Goal: Find specific page/section: Find specific page/section

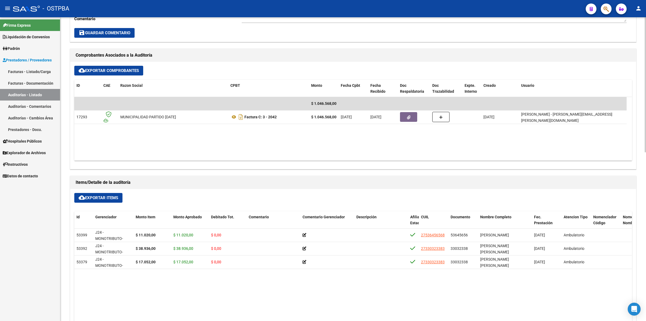
scroll to position [269, 0]
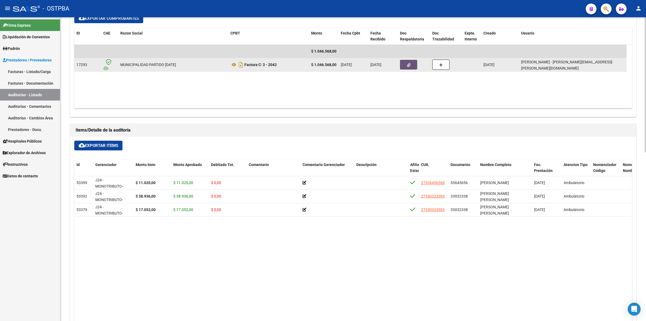
click at [410, 64] on icon "button" at bounding box center [409, 65] width 4 height 4
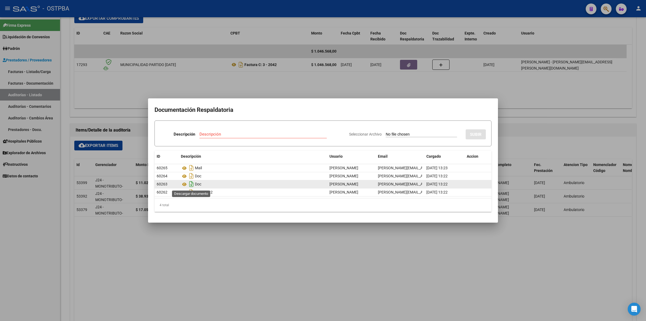
click at [193, 184] on icon "Descargar documento" at bounding box center [191, 184] width 7 height 9
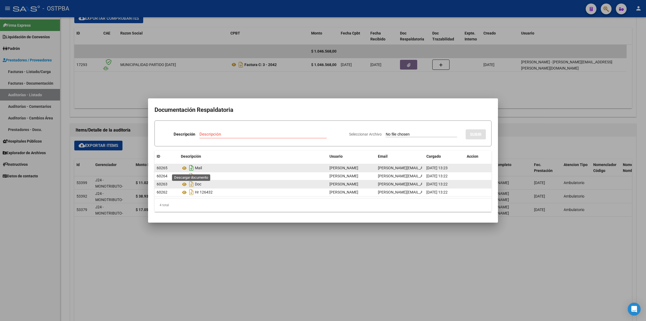
click at [192, 169] on icon "Descargar documento" at bounding box center [191, 167] width 7 height 9
click at [193, 176] on icon "Descargar documento" at bounding box center [191, 176] width 7 height 9
click at [222, 81] on div at bounding box center [323, 160] width 646 height 321
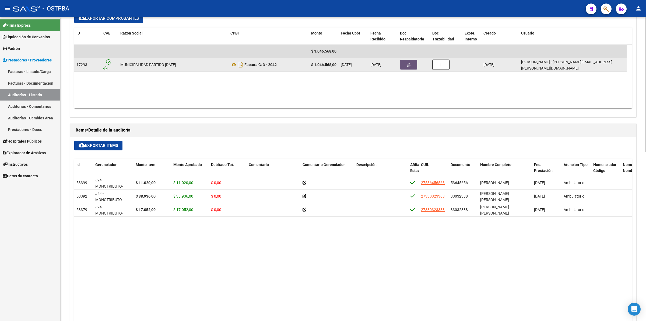
click at [412, 62] on button "button" at bounding box center [408, 65] width 17 height 10
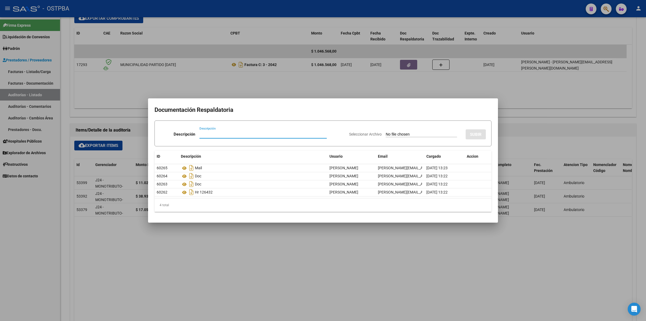
click at [506, 34] on div at bounding box center [323, 160] width 646 height 321
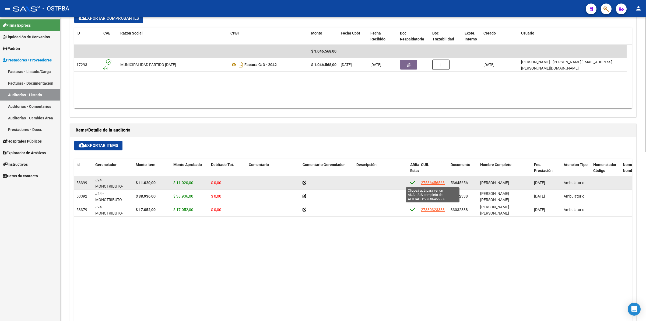
click at [427, 185] on span "27536456568" at bounding box center [433, 182] width 24 height 4
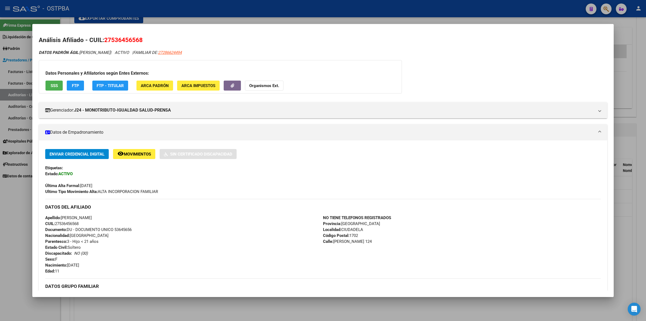
click at [574, 43] on h2 "Análisis Afiliado - CUIL: 27536456568" at bounding box center [323, 40] width 569 height 9
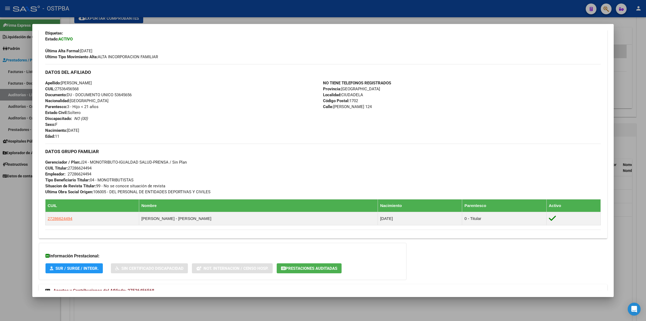
scroll to position [167, 0]
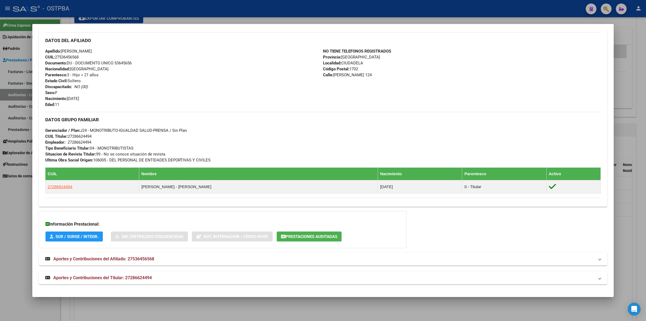
click at [635, 37] on div at bounding box center [323, 160] width 646 height 321
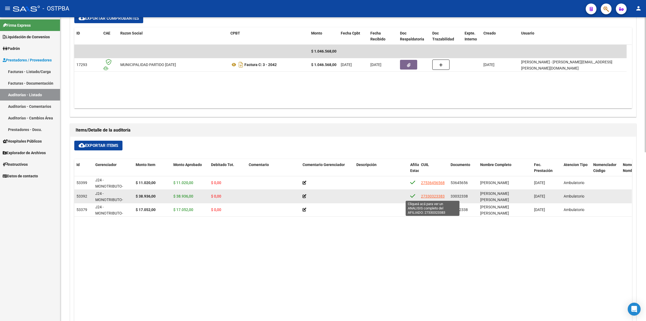
click at [437, 195] on span "27330323383" at bounding box center [433, 196] width 24 height 4
type textarea "27330323383"
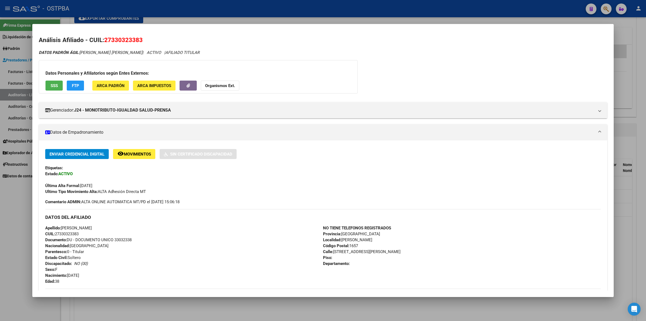
click at [547, 56] on div "DATOS PADRÓN ÁGIL: VICTORELLI ARIADNA MELISA | ACTIVO | AFILIADO TITULAR Datos …" at bounding box center [323, 243] width 569 height 386
click at [646, 38] on div at bounding box center [323, 160] width 646 height 321
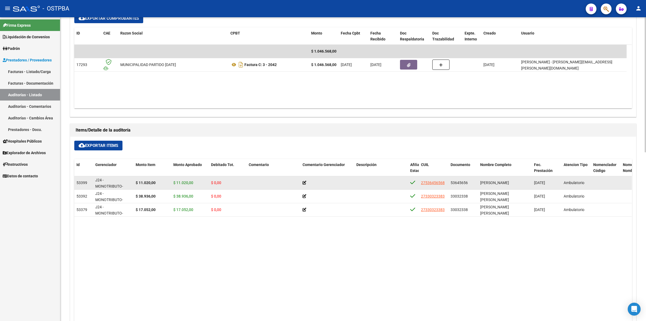
click at [305, 183] on icon at bounding box center [305, 183] width 4 height 4
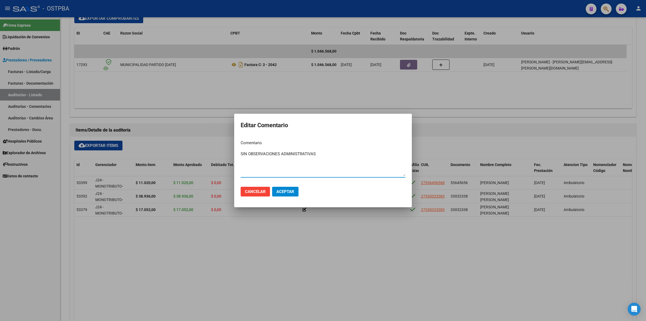
drag, startPoint x: 317, startPoint y: 152, endPoint x: 239, endPoint y: 156, distance: 78.4
click at [239, 156] on mat-dialog-content "Comentario SIN OBSERVACIONES ADMINISTRATIVAS Ingresar el comentario" at bounding box center [323, 159] width 178 height 47
type textarea "SIN OBSERVACIONES ADMINISTRATIVAS"
click at [292, 194] on button "Aceptar" at bounding box center [285, 192] width 26 height 10
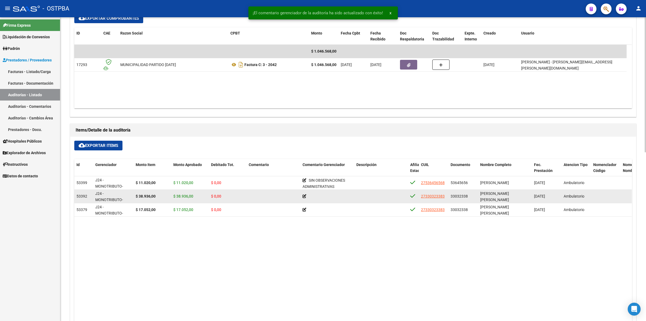
click at [303, 197] on icon at bounding box center [305, 196] width 4 height 4
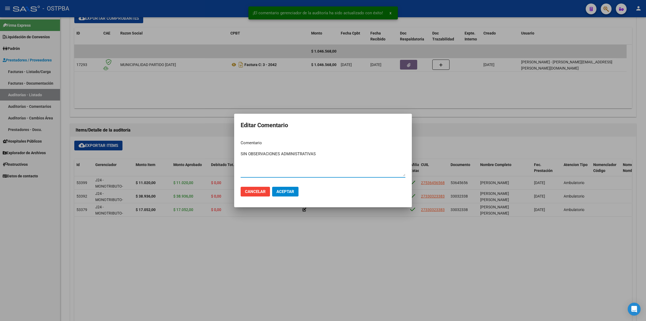
type textarea "SIN OBSERVACIONES ADMINISTRATIVAS"
click at [289, 189] on span "Aceptar" at bounding box center [286, 191] width 18 height 5
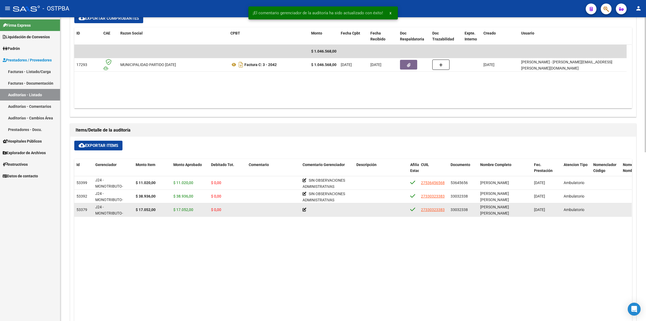
click at [304, 209] on icon at bounding box center [305, 210] width 4 height 4
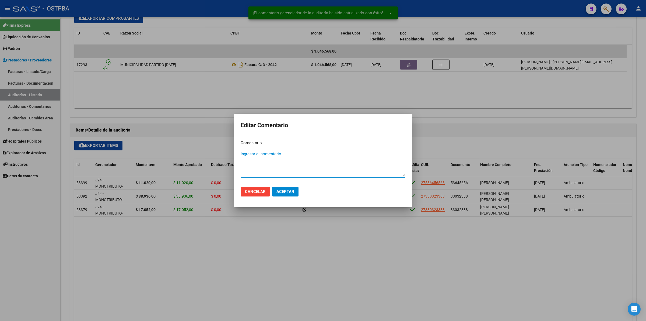
paste textarea "SIN OBSERVACIONES ADMINISTRATIVAS"
type textarea "SIN OBSERVACIONES ADMINISTRATIVAS"
click at [287, 190] on span "Aceptar" at bounding box center [286, 191] width 18 height 5
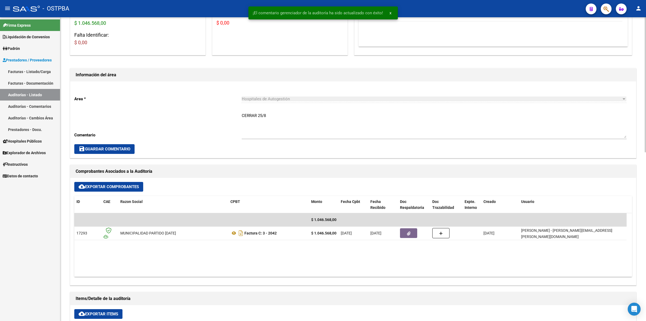
scroll to position [0, 0]
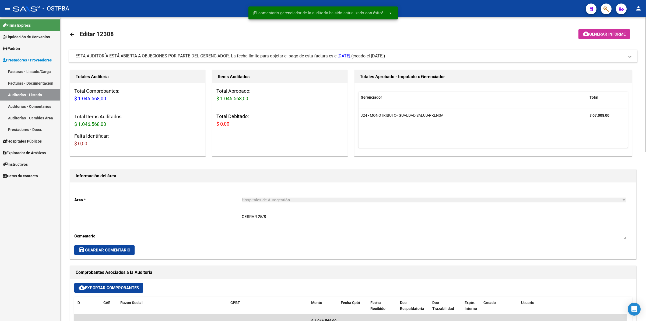
click at [605, 35] on span "Generar informe" at bounding box center [607, 34] width 36 height 5
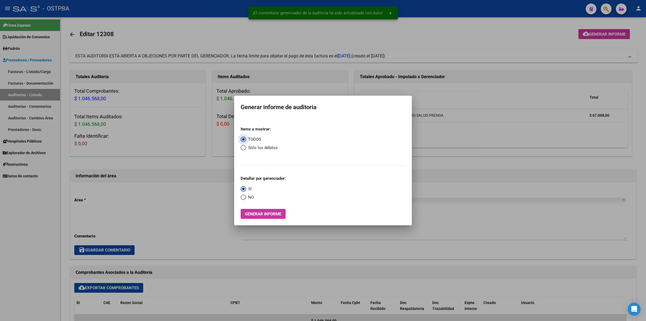
click at [276, 212] on span "Generar informe" at bounding box center [263, 213] width 36 height 5
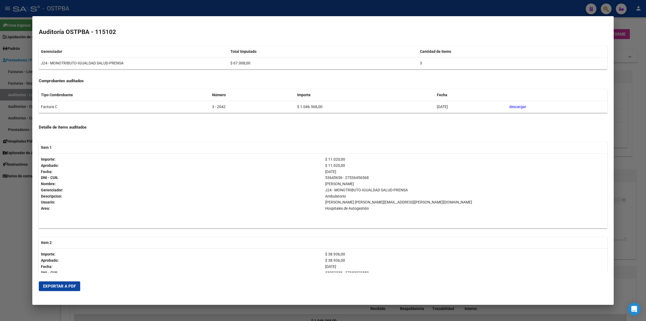
scroll to position [67, 0]
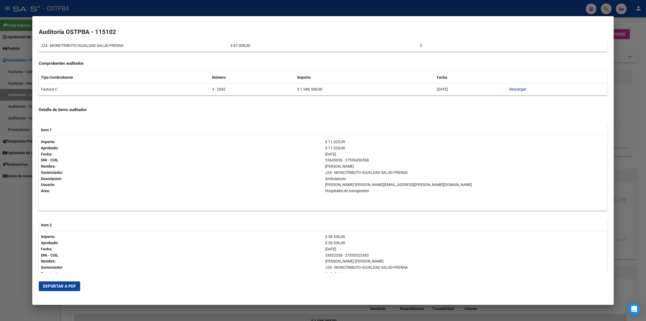
drag, startPoint x: 61, startPoint y: 283, endPoint x: 422, endPoint y: 159, distance: 381.4
click at [61, 283] on button "Exportar a PDF" at bounding box center [59, 286] width 41 height 10
click at [599, 233] on p "$ 38.936,00" at bounding box center [465, 236] width 280 height 6
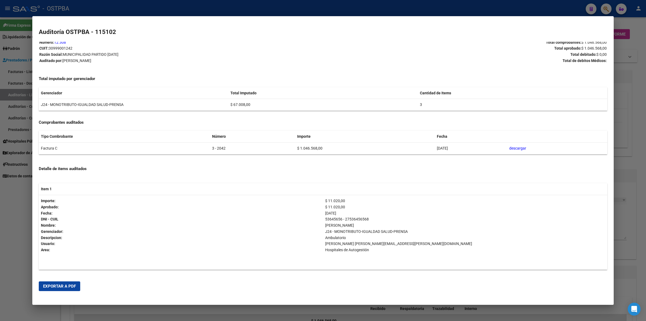
scroll to position [0, 0]
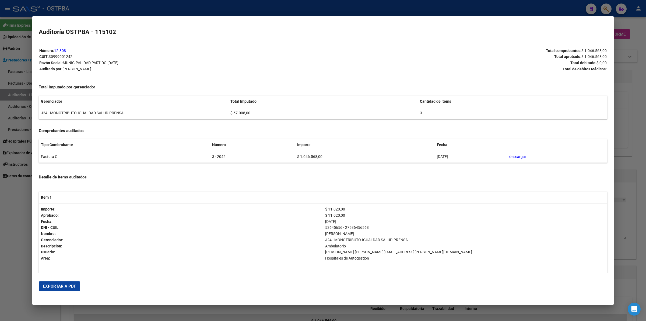
click at [642, 100] on div at bounding box center [323, 160] width 646 height 321
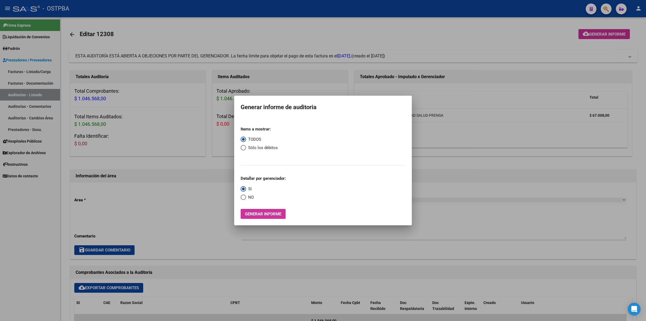
click at [270, 34] on div at bounding box center [323, 160] width 646 height 321
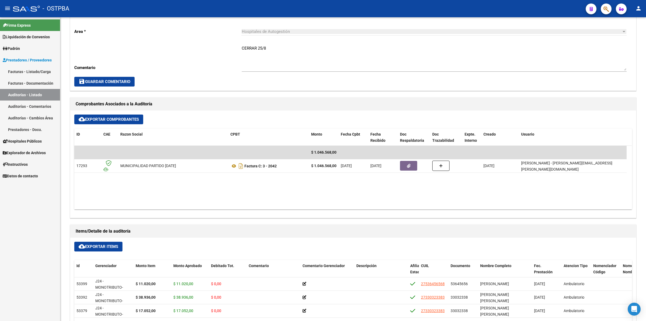
scroll to position [236, 0]
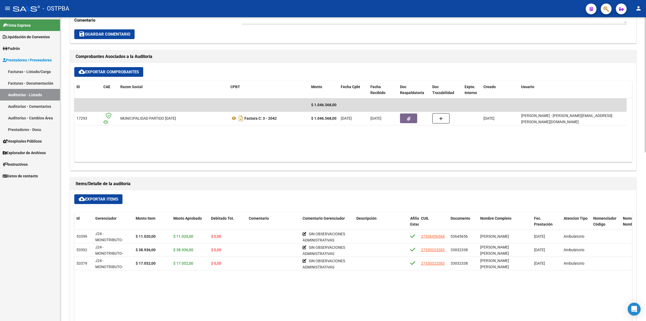
scroll to position [269, 0]
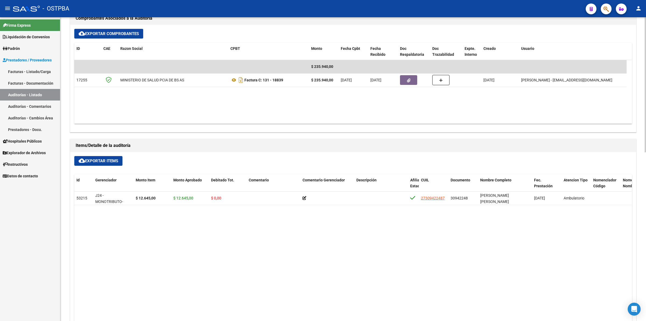
scroll to position [303, 0]
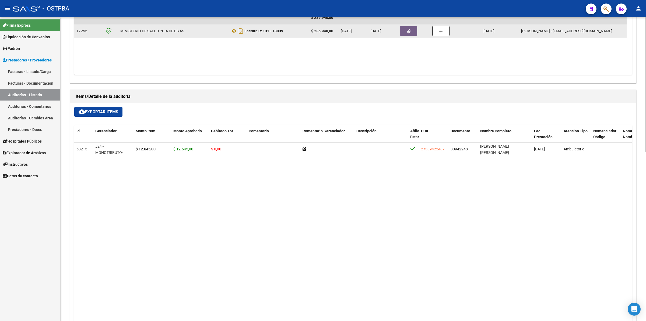
click at [411, 32] on button "button" at bounding box center [408, 31] width 17 height 10
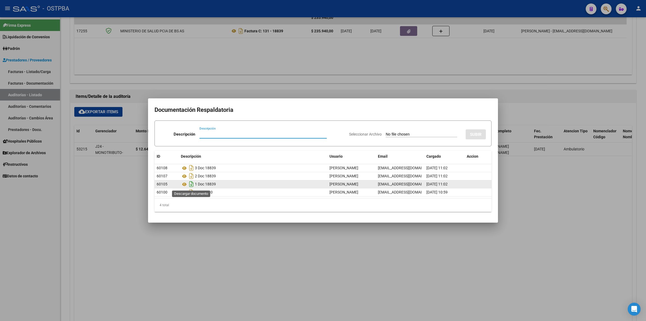
click at [191, 185] on icon "Descargar documento" at bounding box center [191, 184] width 7 height 9
click at [565, 234] on div at bounding box center [323, 160] width 646 height 321
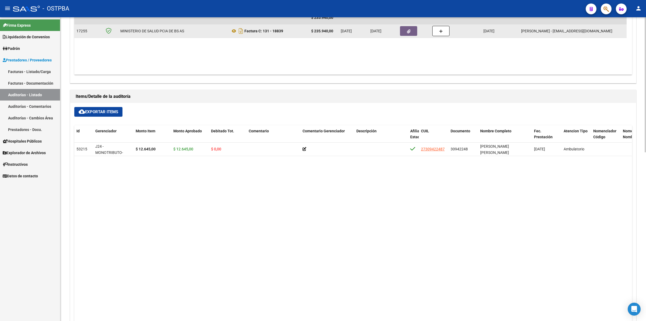
click at [407, 29] on icon "button" at bounding box center [409, 31] width 4 height 4
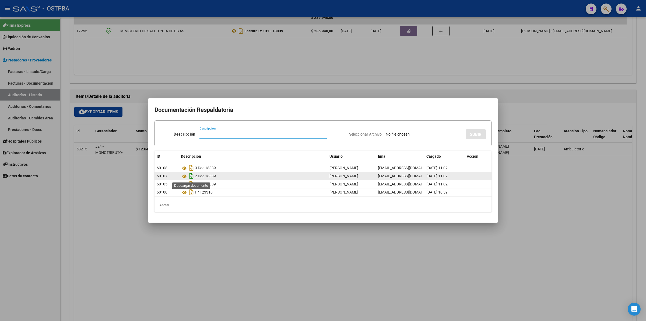
click at [193, 177] on icon "Descargar documento" at bounding box center [191, 176] width 7 height 9
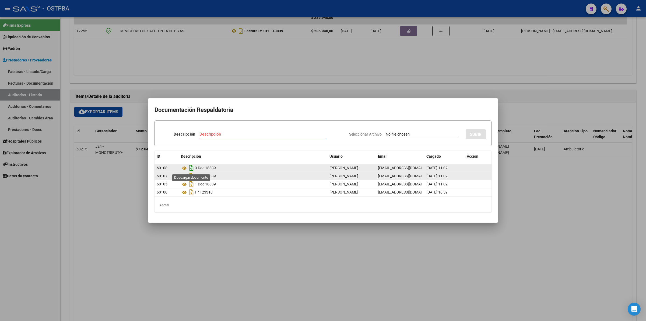
click at [189, 167] on icon "Descargar documento" at bounding box center [191, 167] width 7 height 9
click at [518, 287] on div at bounding box center [323, 160] width 646 height 321
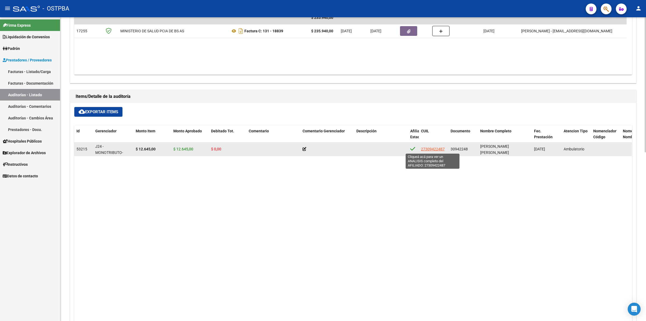
click at [434, 149] on span "27309422487" at bounding box center [433, 149] width 24 height 4
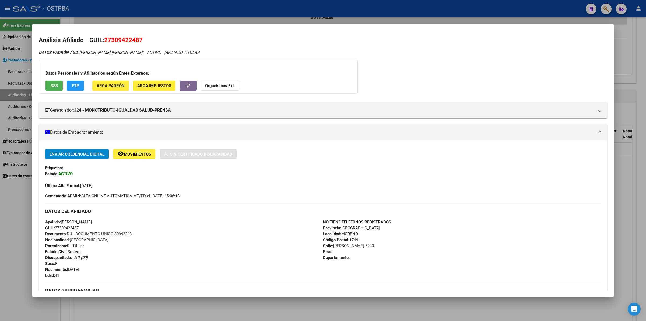
click at [558, 54] on div "DATOS PADRÓN ÁGIL: [PERSON_NAME] [PERSON_NAME] | ACTIVO | AFILIADO TITULAR" at bounding box center [323, 53] width 569 height 6
click at [642, 43] on div at bounding box center [323, 160] width 646 height 321
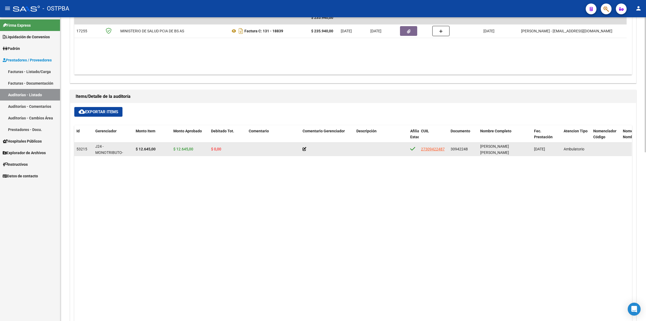
click at [303, 148] on icon at bounding box center [305, 149] width 4 height 4
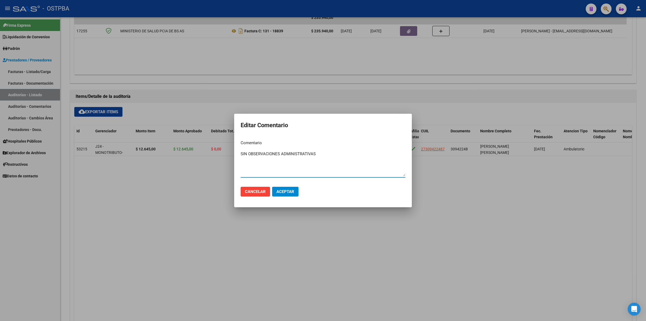
type textarea "SIN OBSERVACIONES ADMINISTRATIVAS"
click at [291, 193] on span "Aceptar" at bounding box center [286, 191] width 18 height 5
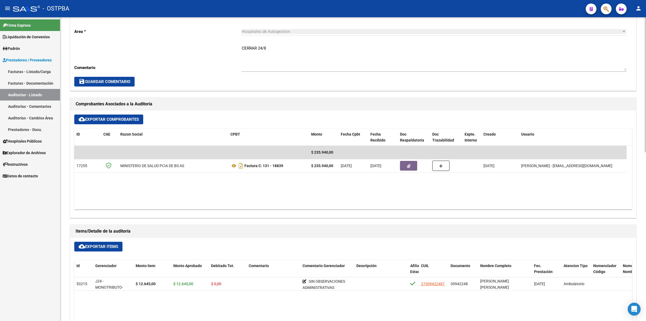
scroll to position [0, 0]
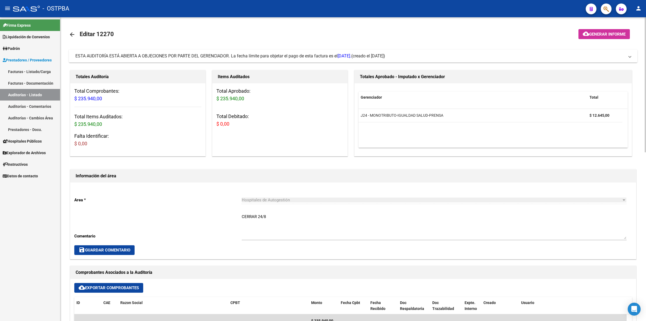
click at [592, 31] on button "cloud_download Generar informe" at bounding box center [604, 34] width 51 height 10
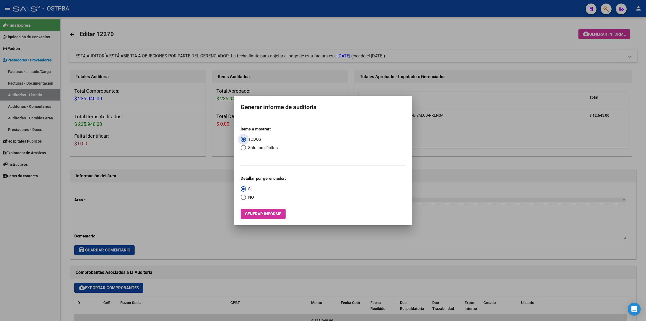
click at [277, 216] on span "Generar informe" at bounding box center [263, 213] width 36 height 5
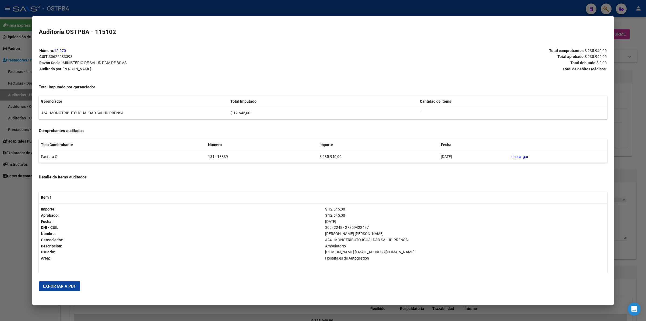
click at [69, 285] on span "Exportar a PDF" at bounding box center [59, 286] width 33 height 5
drag, startPoint x: 629, startPoint y: 197, endPoint x: 633, endPoint y: 199, distance: 4.1
click at [630, 197] on div at bounding box center [323, 160] width 646 height 321
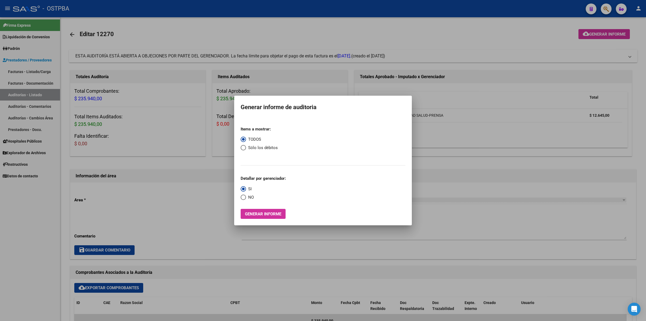
click at [493, 68] on div at bounding box center [323, 160] width 646 height 321
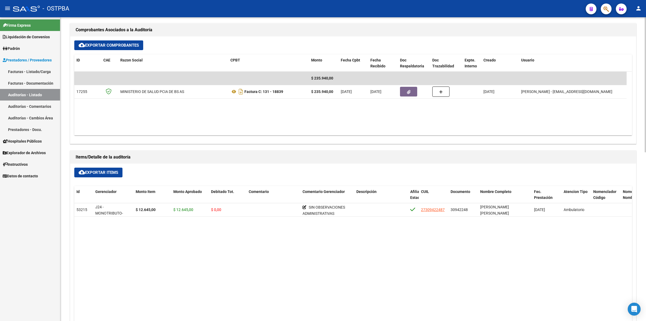
scroll to position [303, 0]
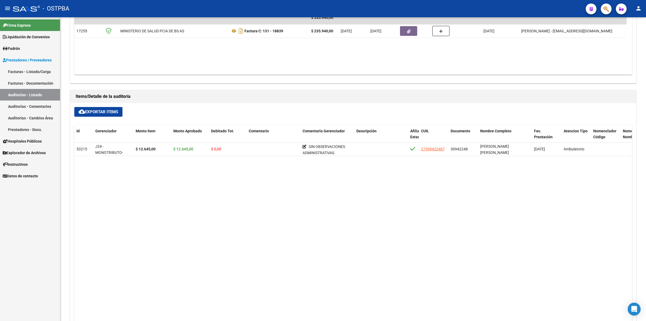
click at [42, 95] on link "Auditorías - Listado" at bounding box center [30, 95] width 60 height 12
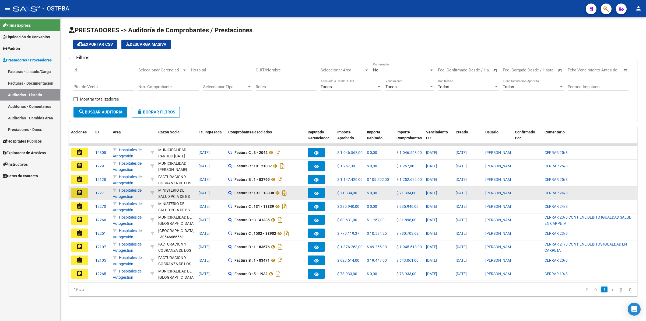
click at [77, 189] on mat-icon "assignment" at bounding box center [79, 192] width 6 height 6
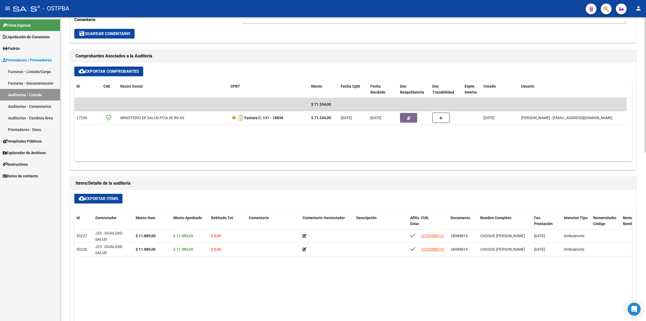
scroll to position [236, 0]
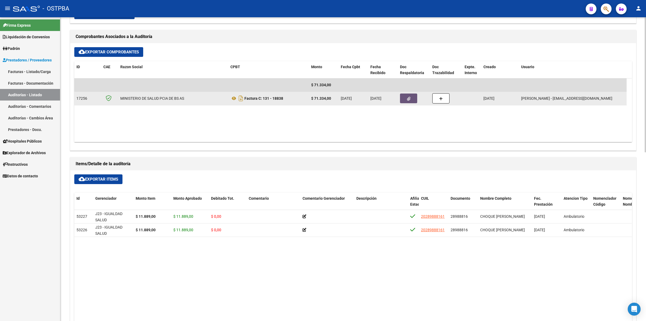
click at [411, 94] on button "button" at bounding box center [408, 98] width 17 height 10
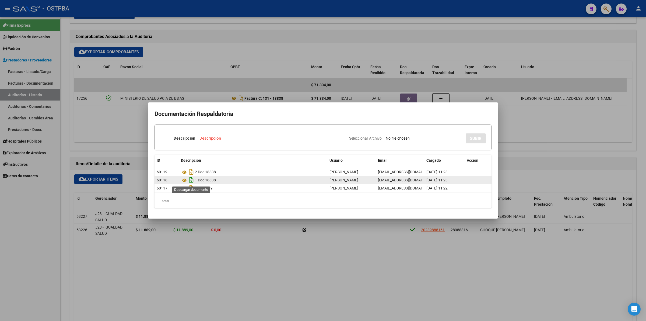
click at [192, 181] on icon "Descargar documento" at bounding box center [191, 180] width 7 height 9
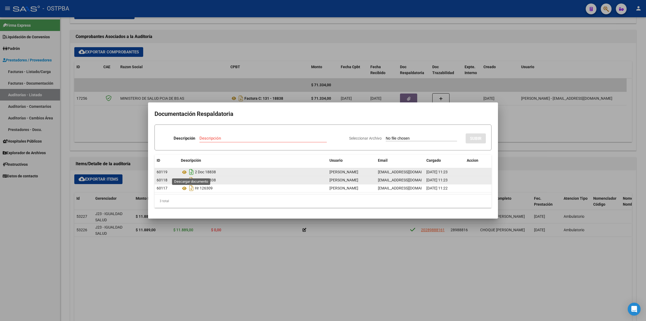
click at [193, 173] on icon "Descargar documento" at bounding box center [191, 171] width 7 height 9
click at [485, 283] on div at bounding box center [323, 160] width 646 height 321
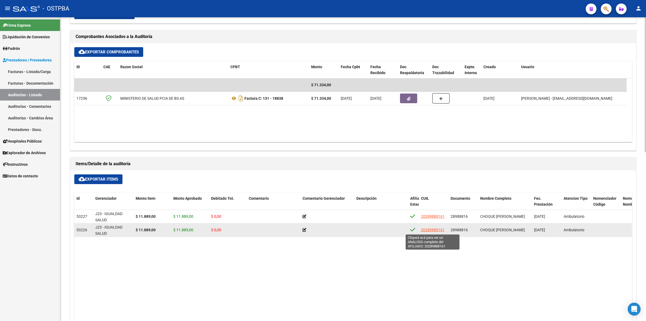
click at [433, 228] on span "20289888161" at bounding box center [433, 230] width 24 height 4
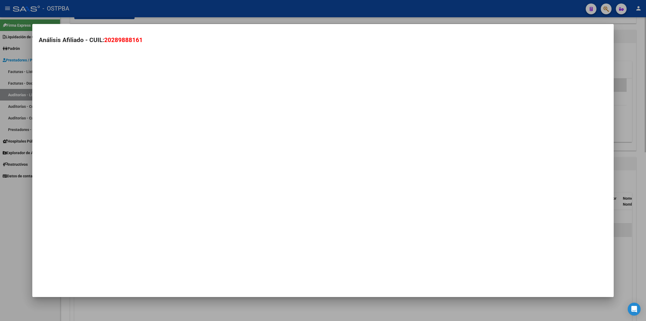
type textarea "20289888161"
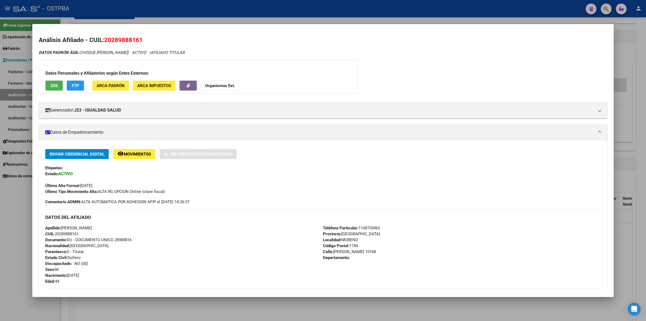
click at [431, 48] on div "Análisis Afiliado - CUIL: 20289888161 DATOS PADRÓN ÁGIL: CHOQUE [PERSON_NAME] |…" at bounding box center [323, 235] width 569 height 399
click at [633, 105] on div at bounding box center [323, 160] width 646 height 321
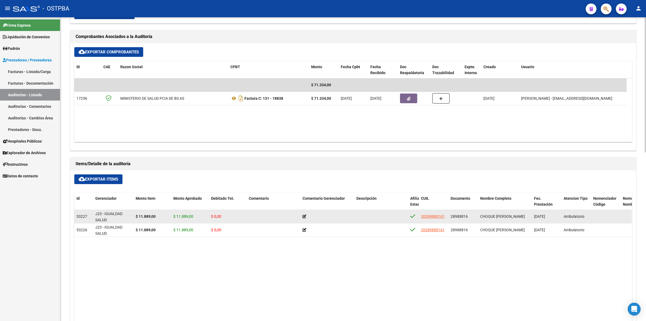
click at [306, 216] on icon at bounding box center [305, 216] width 4 height 4
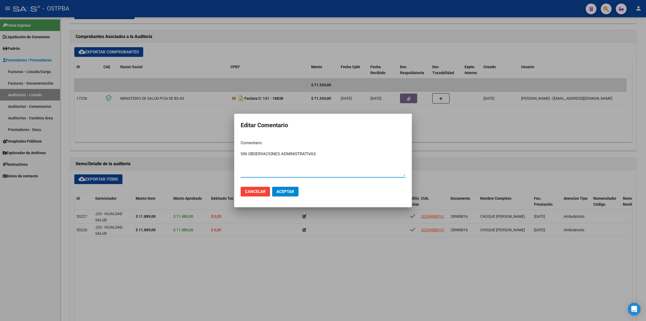
drag, startPoint x: 329, startPoint y: 156, endPoint x: 232, endPoint y: 157, distance: 97.2
click at [232, 157] on div "Editar Comentario Comentario SIN OBSERVACIONES ADMINISTRATIVAS Ingresar el come…" at bounding box center [323, 160] width 646 height 321
type textarea "SIN OBSERVACIONES ADMINISTRATIVAS"
click at [280, 187] on button "Aceptar" at bounding box center [285, 192] width 26 height 10
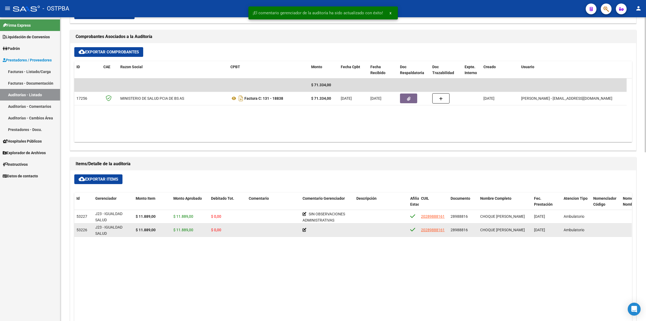
click at [304, 228] on icon at bounding box center [305, 230] width 4 height 4
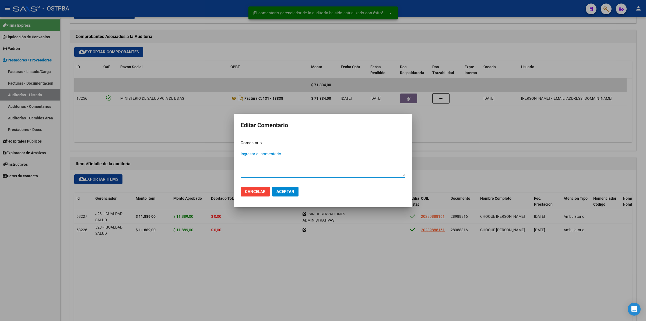
paste textarea "SIN OBSERVACIONES ADMINISTRATIVAS"
type textarea "SIN OBSERVACIONES ADMINISTRATIVAS"
click at [288, 197] on mat-dialog-actions "Cancelar Aceptar" at bounding box center [323, 191] width 165 height 18
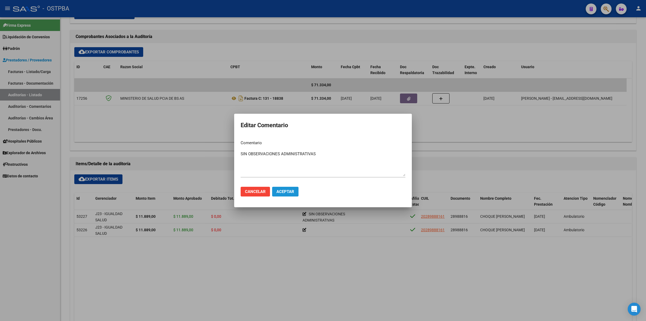
click at [288, 189] on span "Aceptar" at bounding box center [286, 191] width 18 height 5
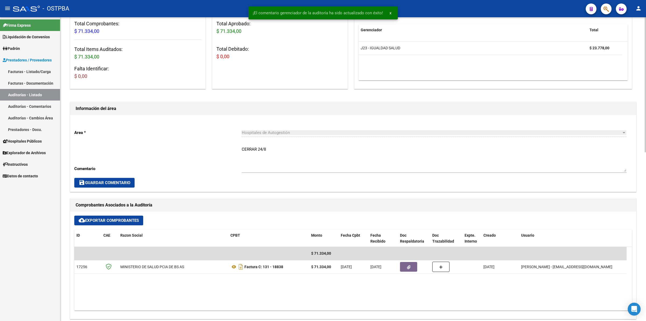
scroll to position [0, 0]
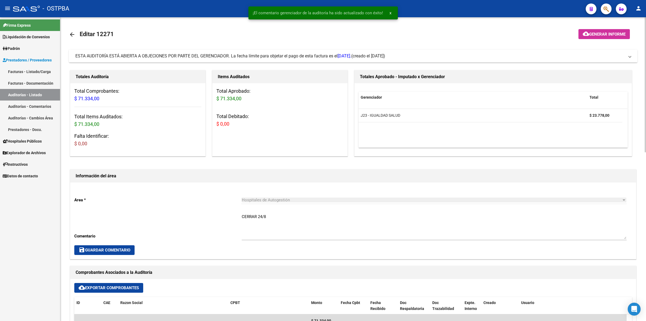
click at [606, 32] on span "Generar informe" at bounding box center [607, 34] width 36 height 5
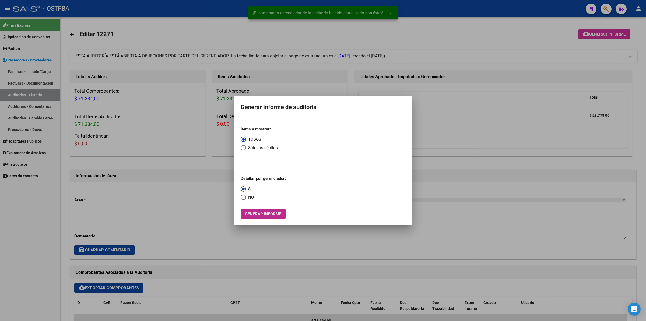
click at [278, 213] on span "Generar informe" at bounding box center [263, 213] width 36 height 5
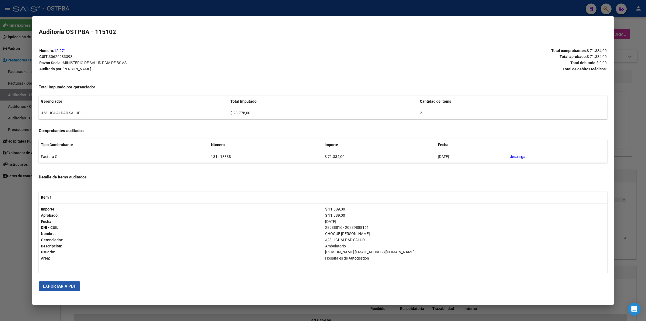
drag, startPoint x: 71, startPoint y: 284, endPoint x: 271, endPoint y: 204, distance: 215.5
click at [71, 284] on span "Exportar a PDF" at bounding box center [59, 286] width 33 height 5
click at [642, 232] on div at bounding box center [323, 160] width 646 height 321
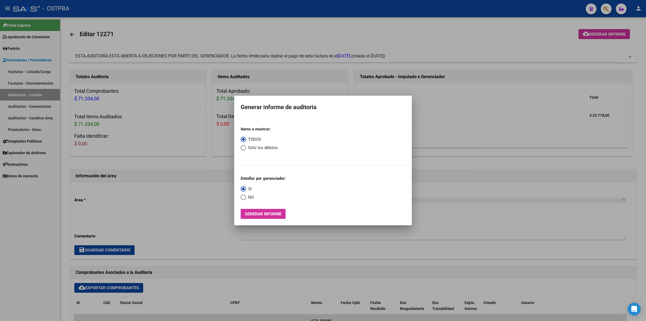
click at [509, 153] on div at bounding box center [323, 160] width 646 height 321
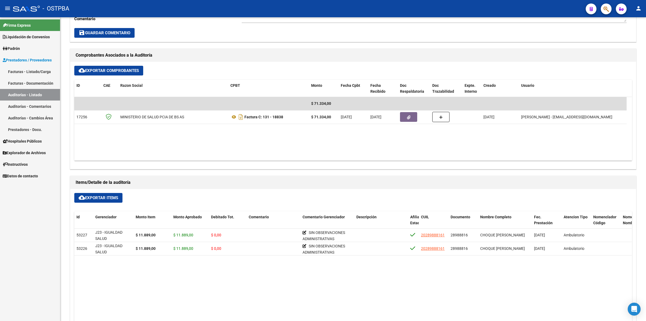
scroll to position [236, 0]
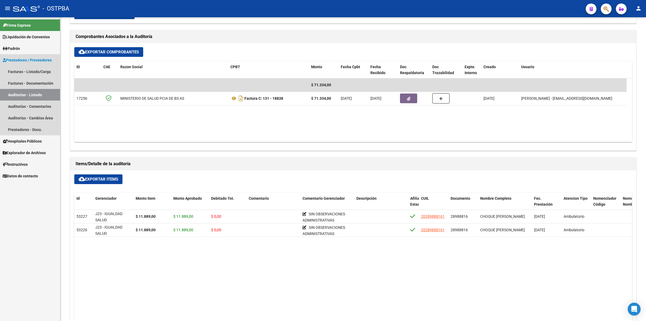
click at [45, 95] on link "Auditorías - Listado" at bounding box center [30, 95] width 60 height 12
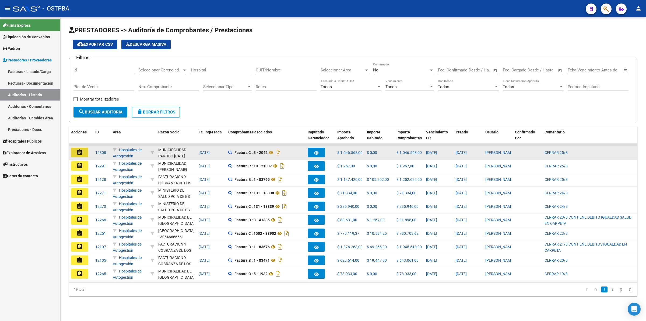
click at [81, 149] on mat-icon "assignment" at bounding box center [79, 152] width 6 height 6
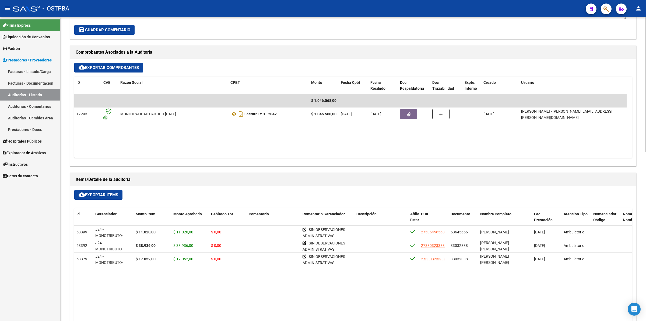
scroll to position [236, 0]
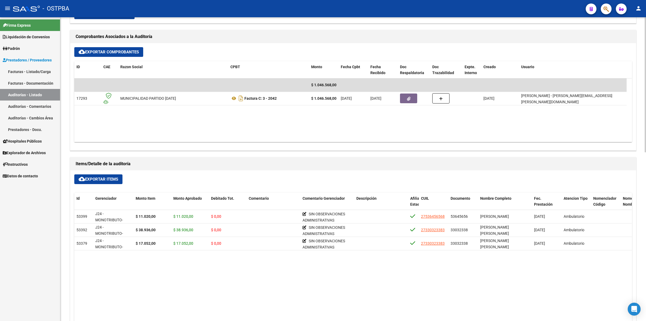
click at [47, 92] on link "Auditorías - Listado" at bounding box center [30, 95] width 60 height 12
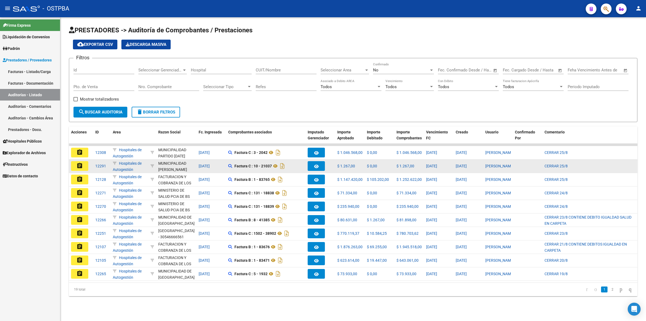
click at [80, 163] on mat-icon "assignment" at bounding box center [79, 165] width 6 height 6
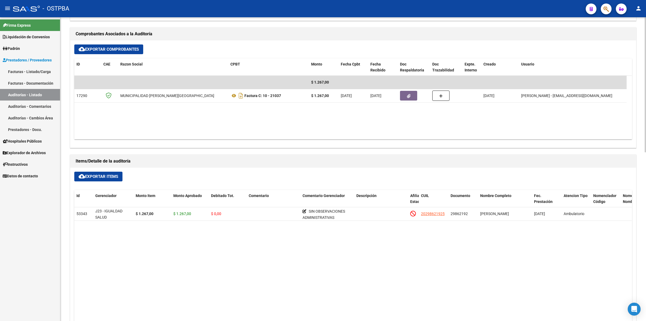
scroll to position [269, 0]
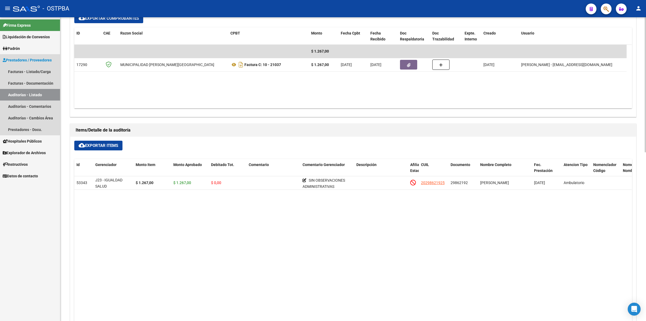
click at [23, 93] on link "Auditorías - Listado" at bounding box center [30, 95] width 60 height 12
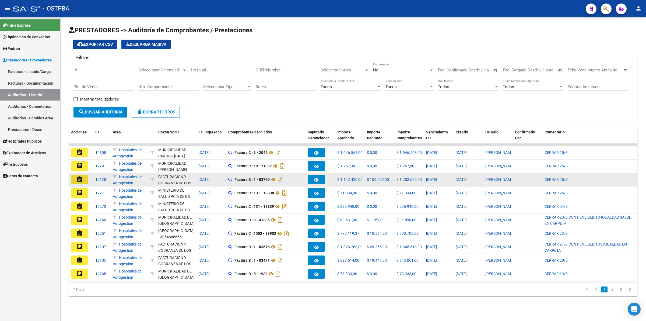
click at [77, 178] on mat-icon "assignment" at bounding box center [79, 179] width 6 height 6
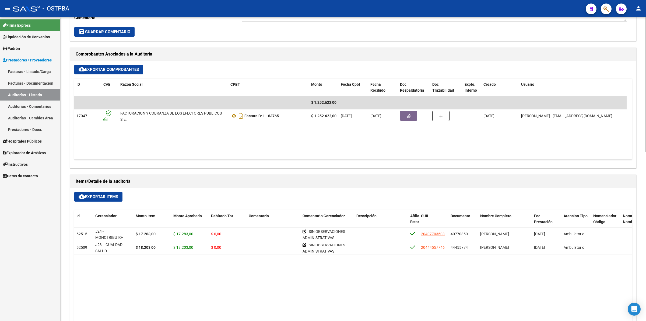
scroll to position [236, 0]
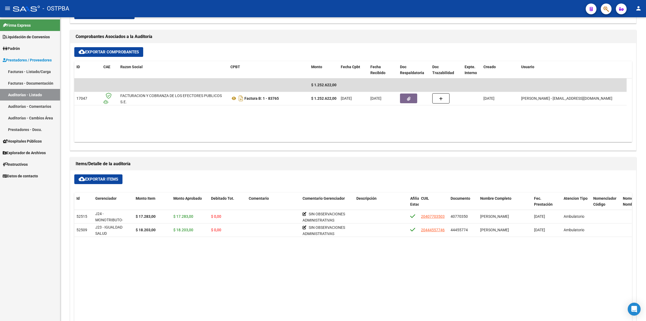
click at [25, 92] on link "Auditorías - Listado" at bounding box center [30, 95] width 60 height 12
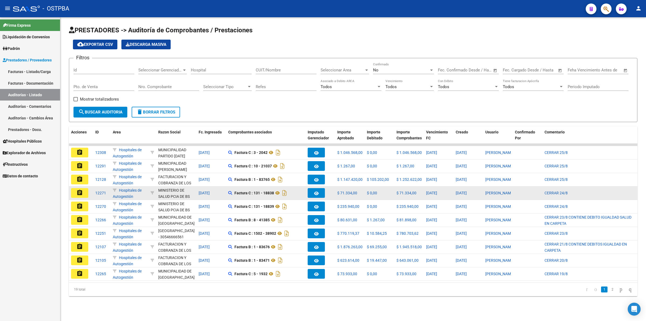
click at [81, 191] on mat-icon "assignment" at bounding box center [79, 192] width 6 height 6
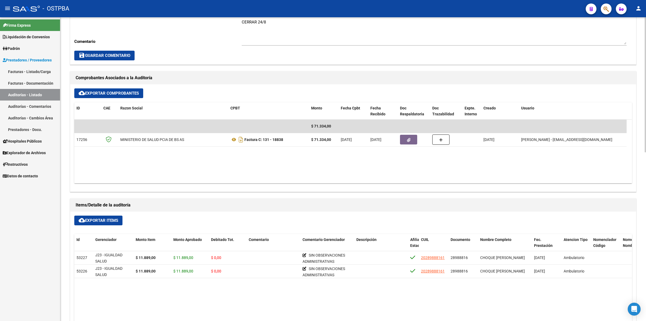
scroll to position [202, 0]
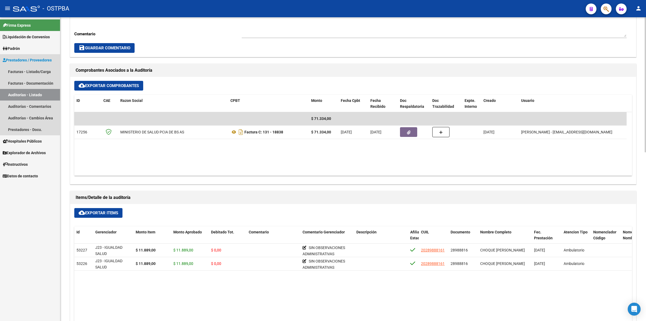
click at [40, 96] on link "Auditorías - Listado" at bounding box center [30, 95] width 60 height 12
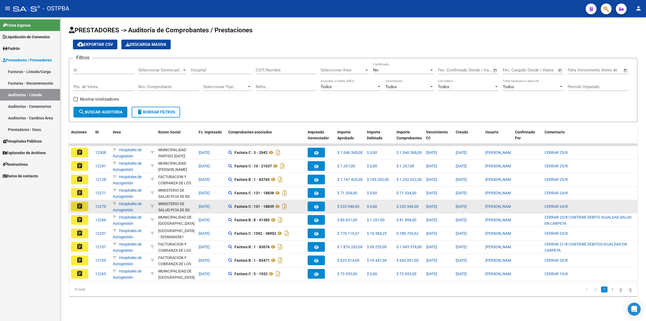
click at [82, 204] on mat-icon "assignment" at bounding box center [79, 206] width 6 height 6
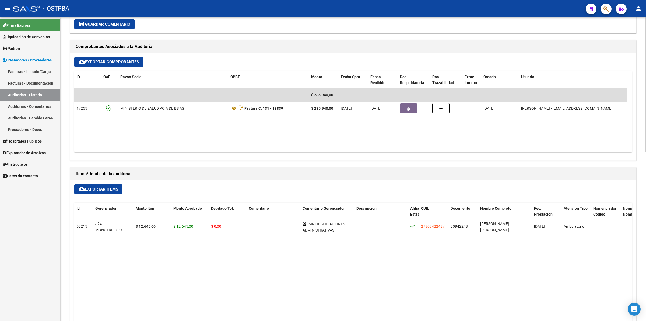
scroll to position [236, 0]
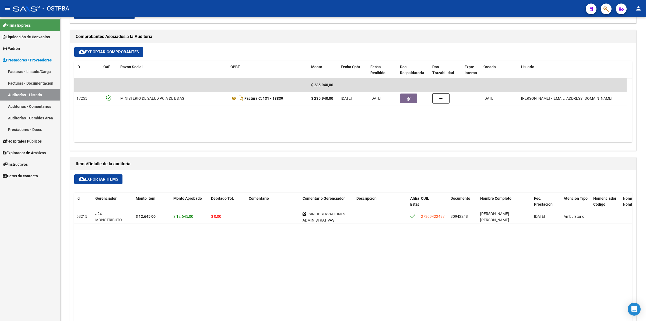
click at [37, 93] on link "Auditorías - Listado" at bounding box center [30, 95] width 60 height 12
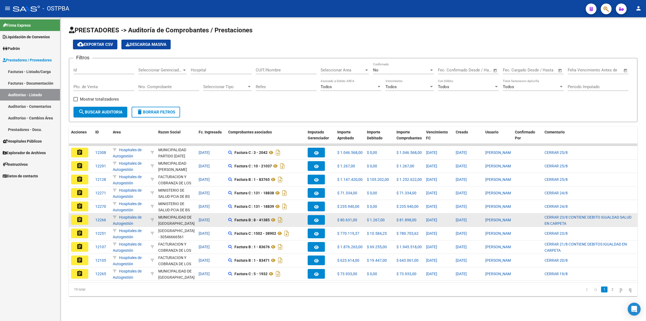
click at [81, 218] on mat-icon "assignment" at bounding box center [79, 219] width 6 height 6
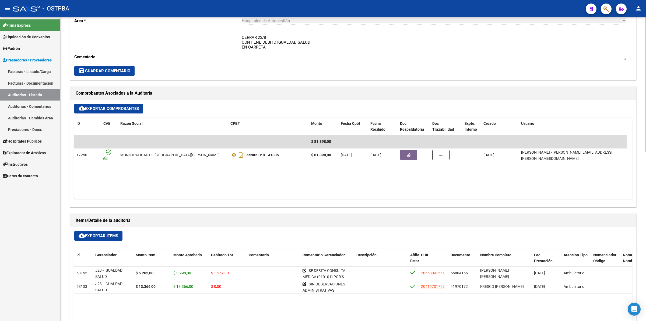
scroll to position [202, 0]
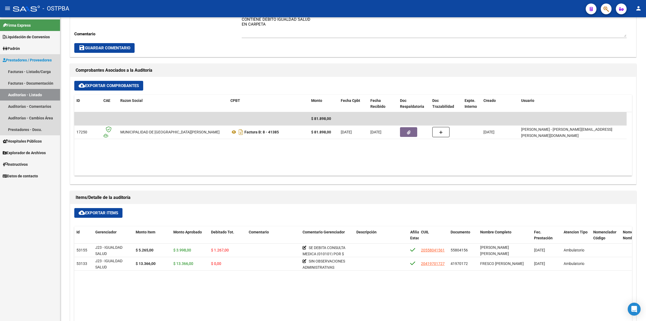
click at [41, 94] on link "Auditorías - Listado" at bounding box center [30, 95] width 60 height 12
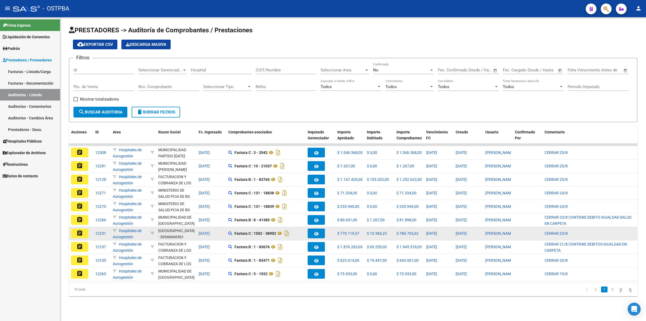
click at [82, 232] on mat-icon "assignment" at bounding box center [79, 233] width 6 height 6
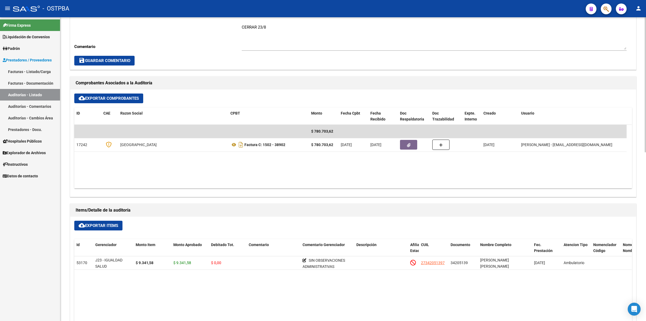
scroll to position [202, 0]
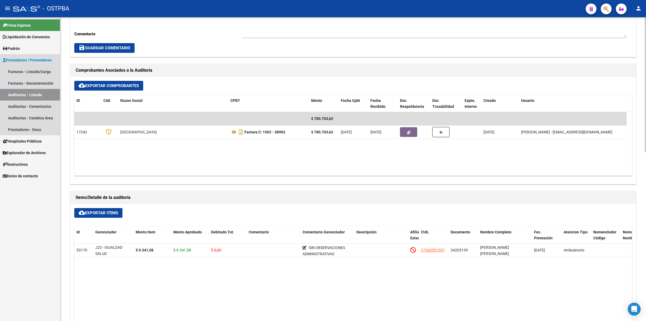
click at [53, 93] on link "Auditorías - Listado" at bounding box center [30, 95] width 60 height 12
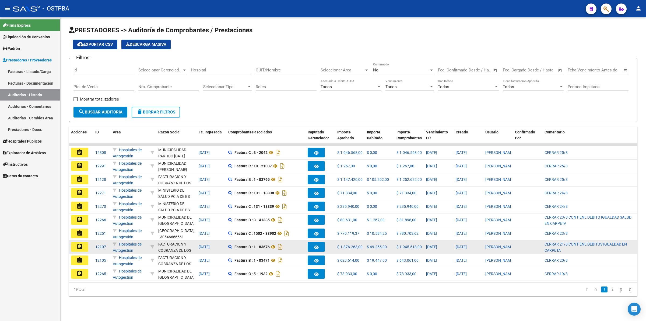
click at [82, 246] on mat-icon "assignment" at bounding box center [79, 246] width 6 height 6
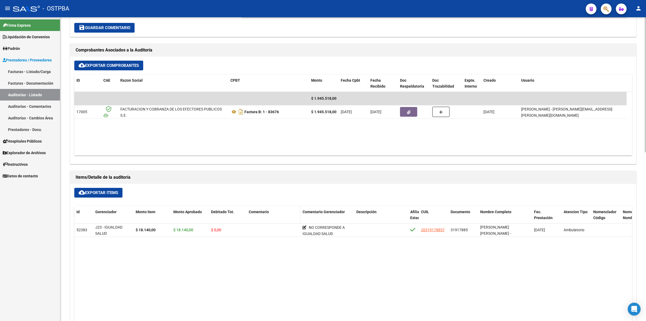
scroll to position [269, 0]
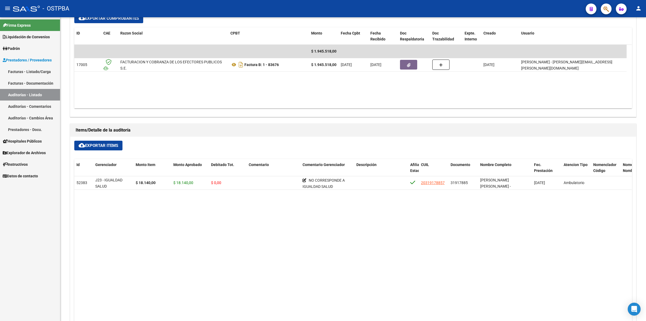
click at [43, 96] on link "Auditorías - Listado" at bounding box center [30, 95] width 60 height 12
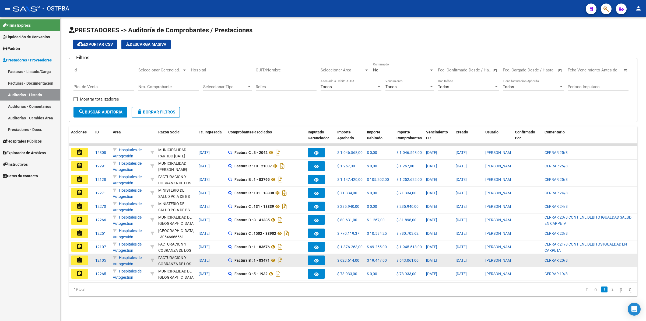
click at [84, 258] on button "assignment" at bounding box center [79, 260] width 17 height 10
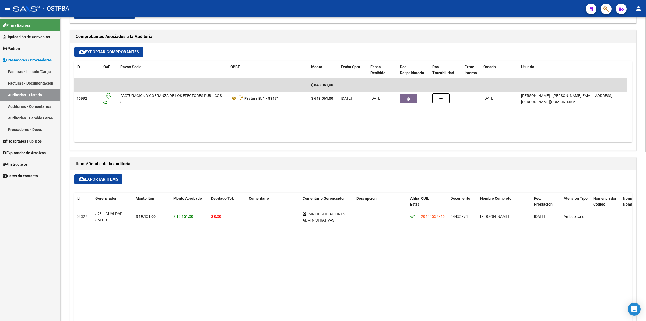
scroll to position [269, 0]
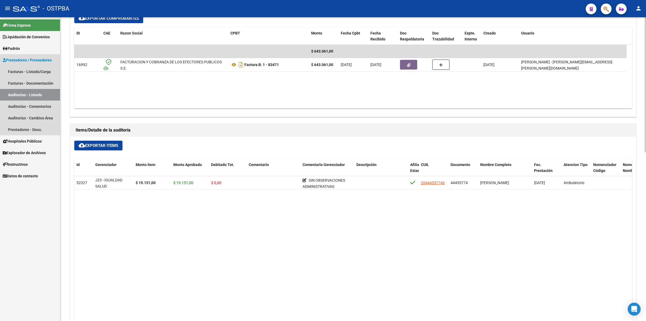
click at [47, 97] on link "Auditorías - Listado" at bounding box center [30, 95] width 60 height 12
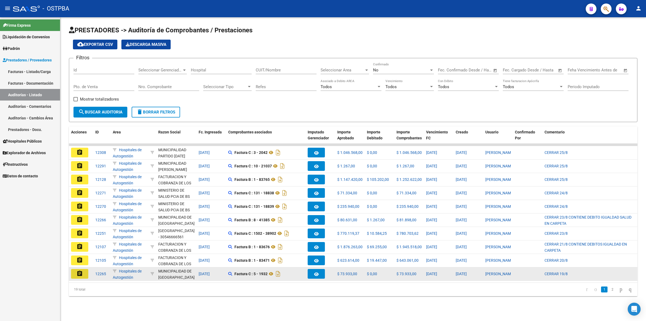
click at [82, 271] on mat-icon "assignment" at bounding box center [79, 273] width 6 height 6
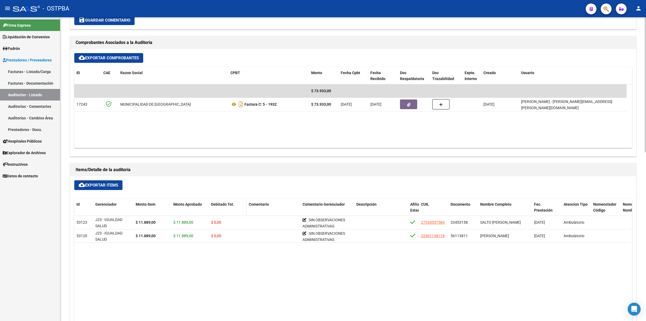
scroll to position [236, 0]
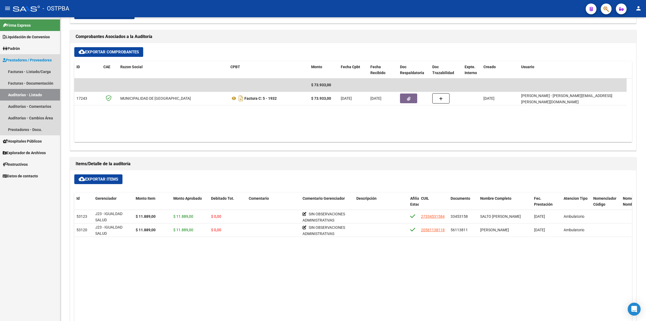
click at [46, 90] on link "Auditorías - Listado" at bounding box center [30, 95] width 60 height 12
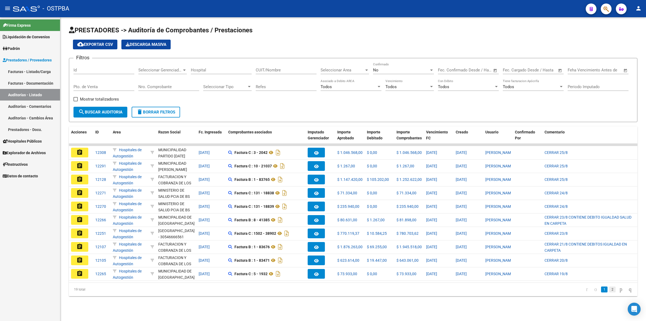
click at [609, 292] on link "2" at bounding box center [612, 289] width 6 height 6
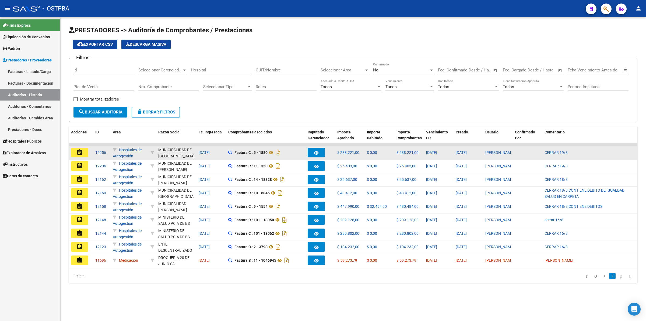
click at [81, 149] on mat-icon "assignment" at bounding box center [79, 152] width 6 height 6
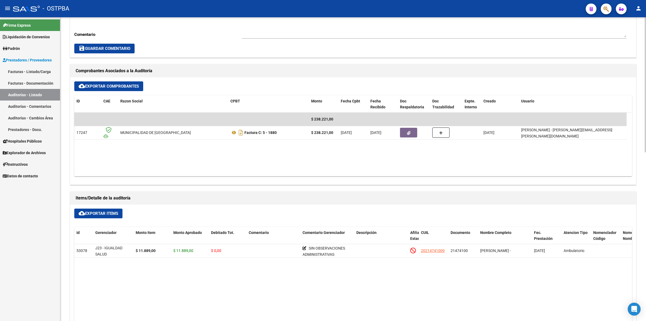
scroll to position [202, 0]
click at [48, 92] on link "Auditorías - Listado" at bounding box center [30, 95] width 60 height 12
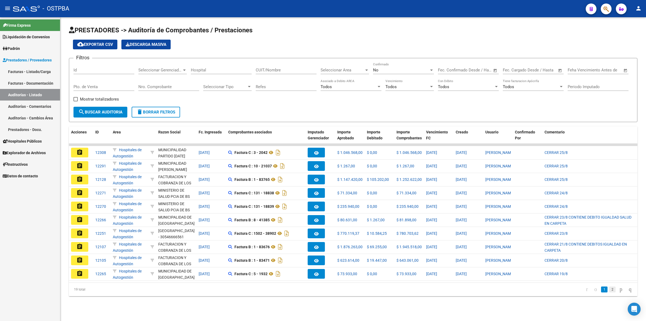
click at [609, 292] on link "2" at bounding box center [612, 289] width 6 height 6
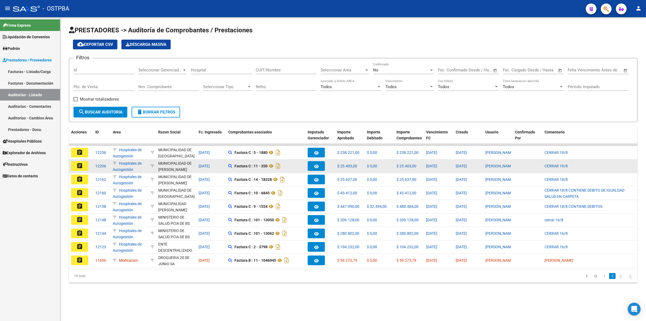
click at [75, 165] on button "assignment" at bounding box center [79, 166] width 17 height 10
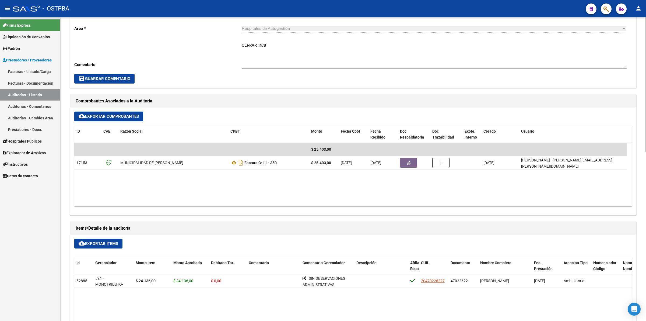
scroll to position [202, 0]
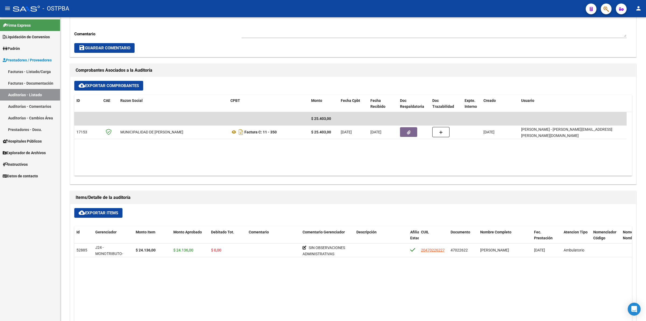
click at [34, 94] on link "Auditorías - Listado" at bounding box center [30, 95] width 60 height 12
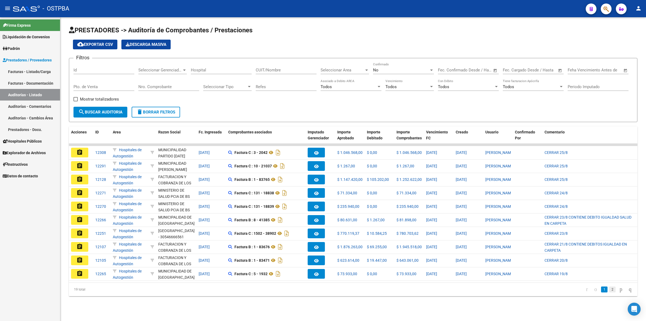
click at [609, 292] on link "2" at bounding box center [612, 289] width 6 height 6
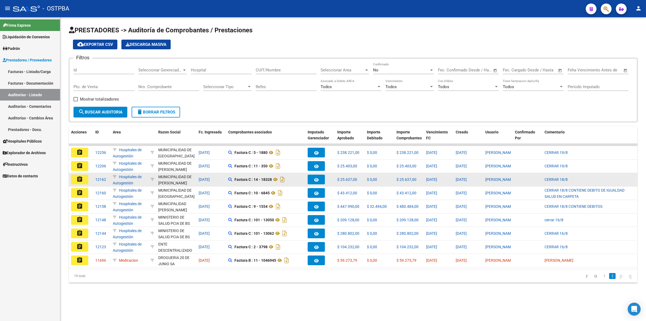
click at [78, 183] on button "assignment" at bounding box center [79, 179] width 17 height 10
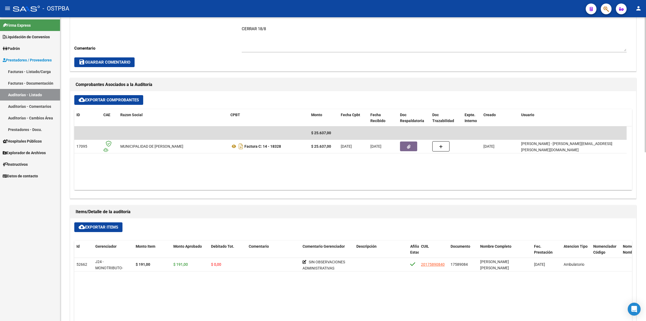
scroll to position [202, 0]
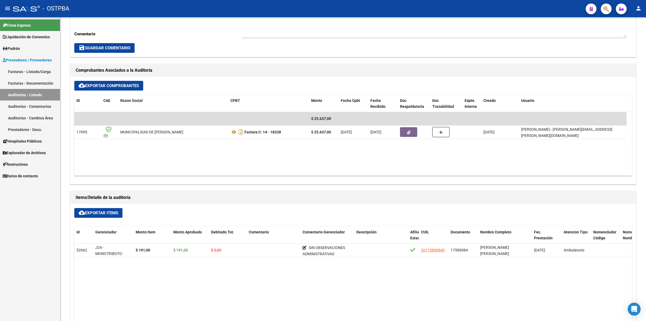
click at [41, 93] on link "Auditorías - Listado" at bounding box center [30, 95] width 60 height 12
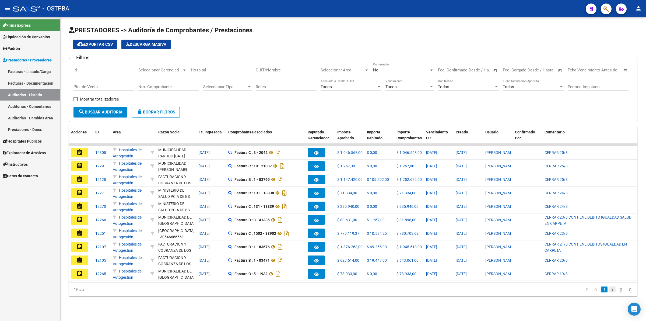
click at [609, 292] on link "2" at bounding box center [612, 289] width 6 height 6
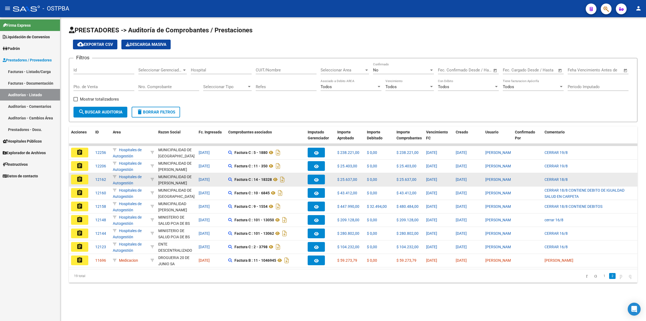
click at [77, 176] on mat-icon "assignment" at bounding box center [79, 179] width 6 height 6
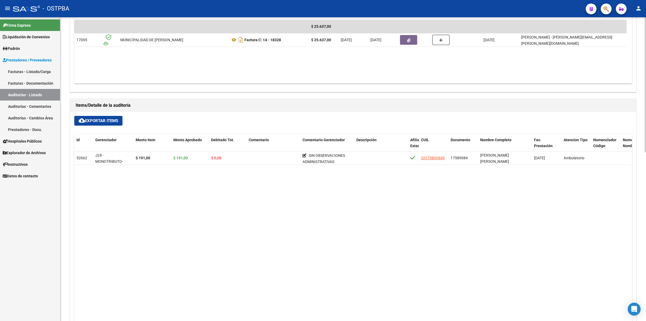
scroll to position [303, 0]
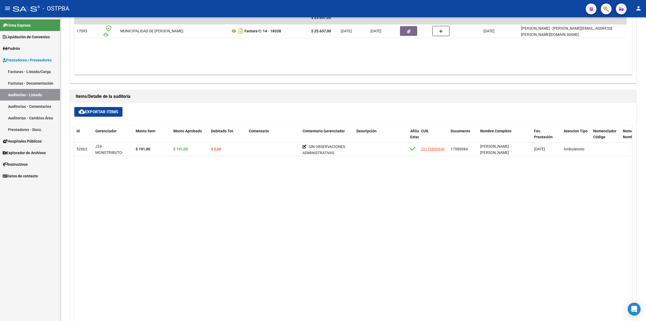
click at [48, 93] on link "Auditorías - Listado" at bounding box center [30, 95] width 60 height 12
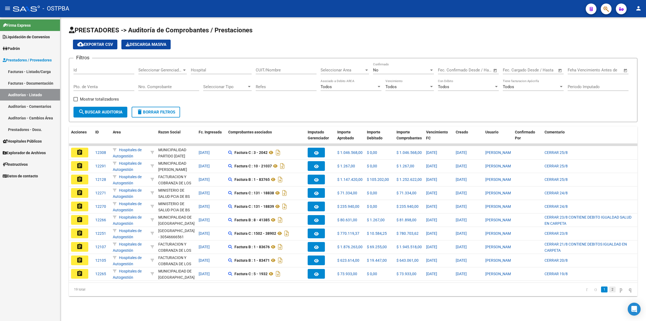
click at [609, 292] on link "2" at bounding box center [612, 289] width 6 height 6
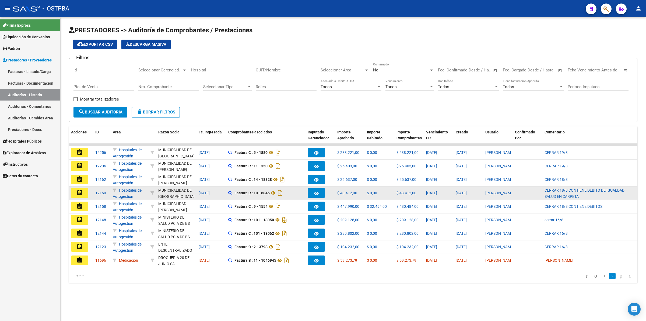
click at [82, 191] on mat-icon "assignment" at bounding box center [79, 192] width 6 height 6
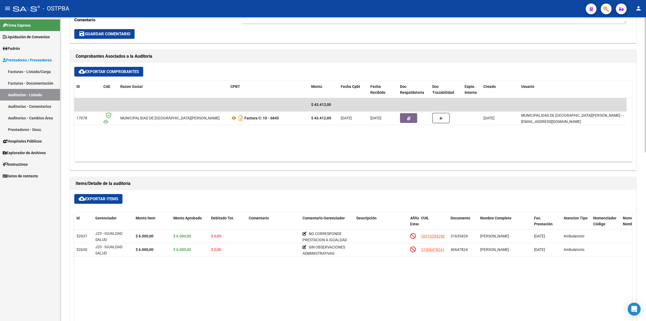
scroll to position [269, 0]
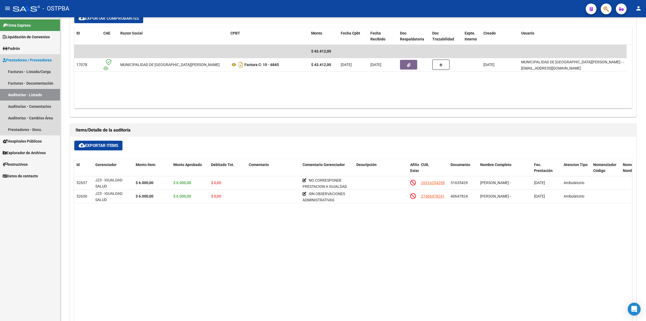
click at [49, 94] on link "Auditorías - Listado" at bounding box center [30, 95] width 60 height 12
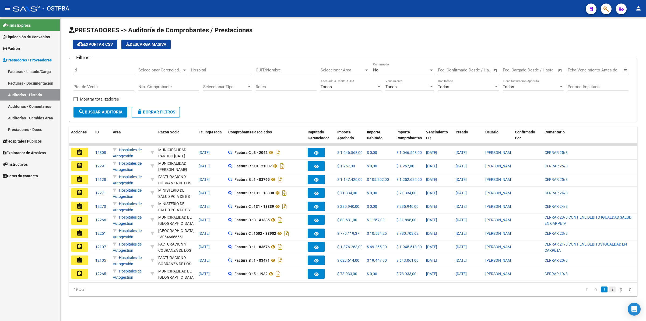
click at [609, 292] on link "2" at bounding box center [612, 289] width 6 height 6
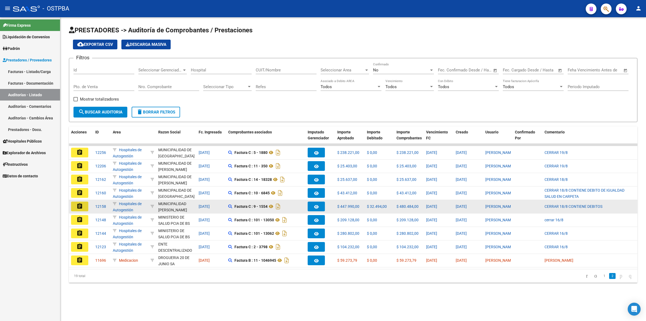
click at [81, 203] on mat-icon "assignment" at bounding box center [79, 206] width 6 height 6
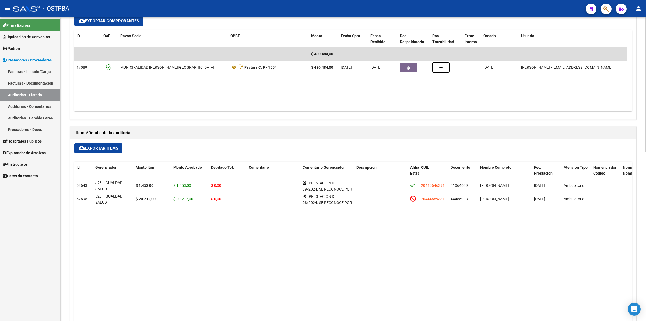
scroll to position [269, 0]
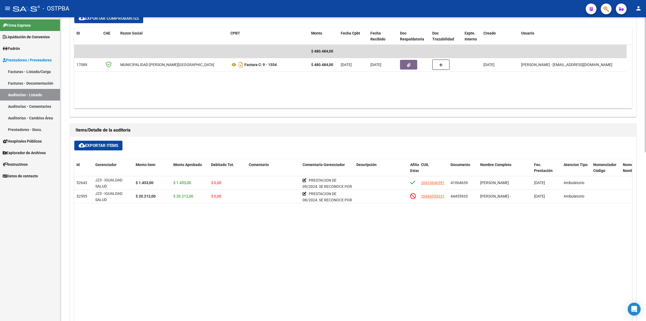
click at [53, 93] on link "Auditorías - Listado" at bounding box center [30, 95] width 60 height 12
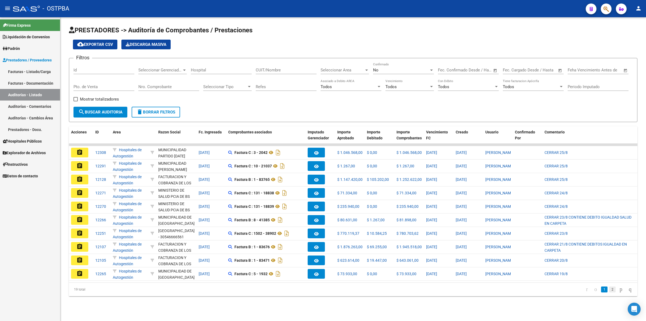
click at [609, 292] on link "2" at bounding box center [612, 289] width 6 height 6
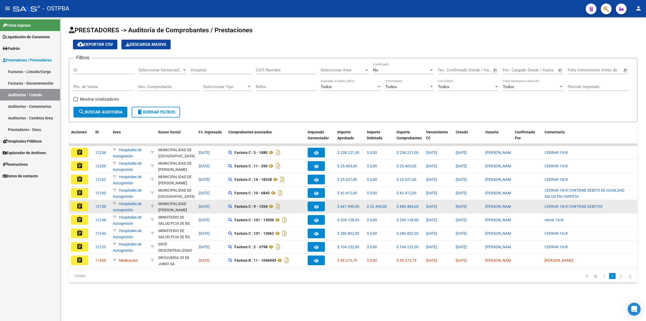
click at [81, 206] on mat-icon "assignment" at bounding box center [79, 206] width 6 height 6
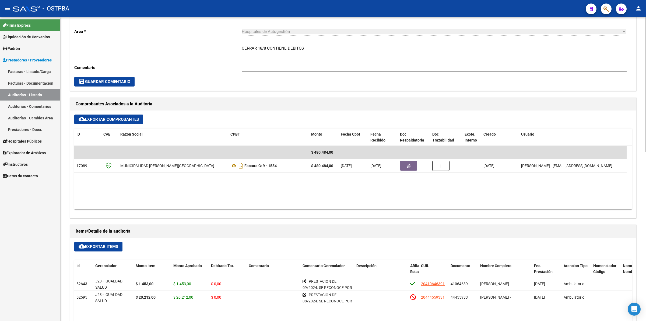
scroll to position [269, 0]
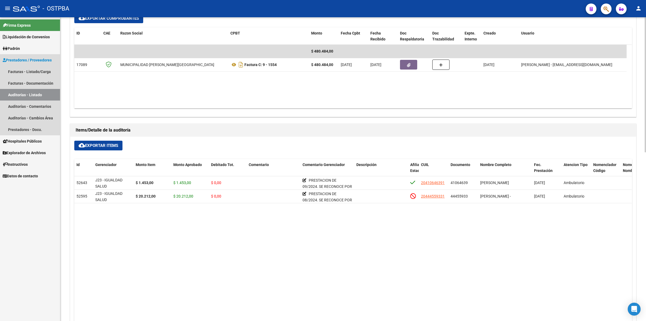
click at [23, 94] on link "Auditorías - Listado" at bounding box center [30, 95] width 60 height 12
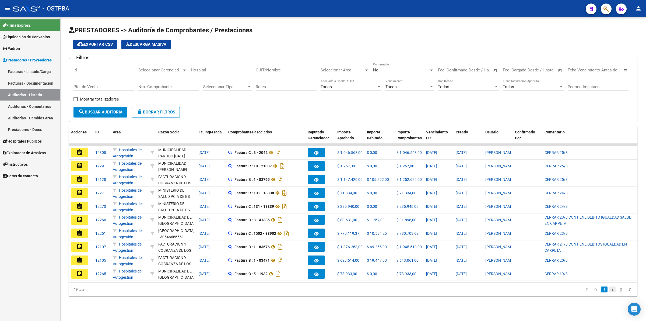
click at [609, 292] on link "2" at bounding box center [612, 289] width 6 height 6
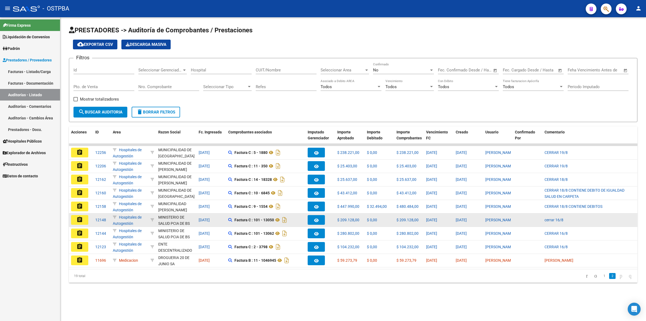
click at [78, 218] on mat-icon "assignment" at bounding box center [79, 219] width 6 height 6
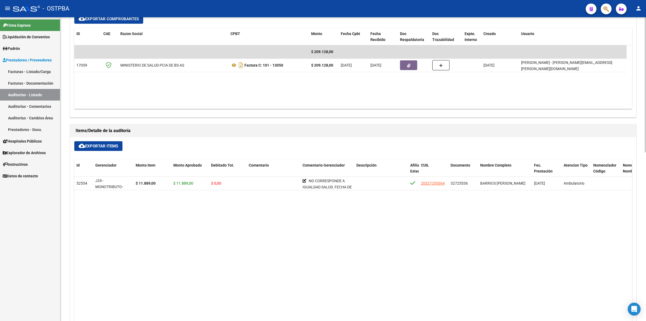
scroll to position [269, 0]
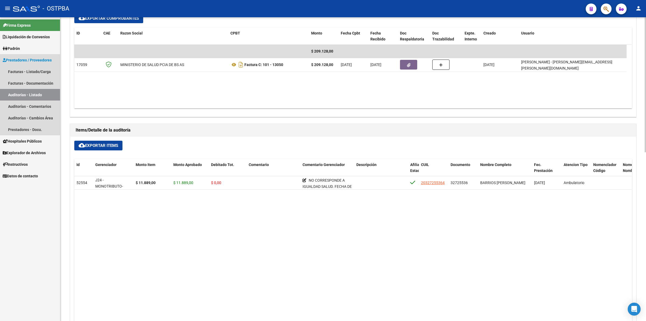
click at [28, 92] on link "Auditorías - Listado" at bounding box center [30, 95] width 60 height 12
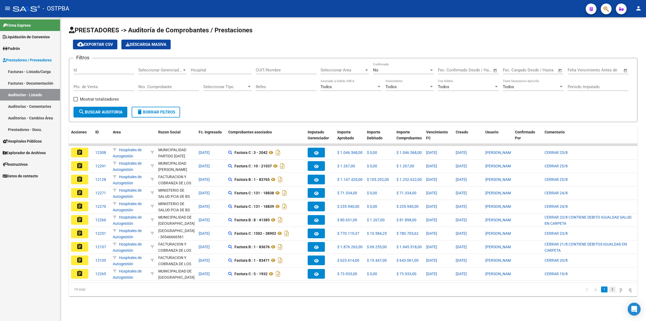
click at [609, 292] on link "2" at bounding box center [612, 289] width 6 height 6
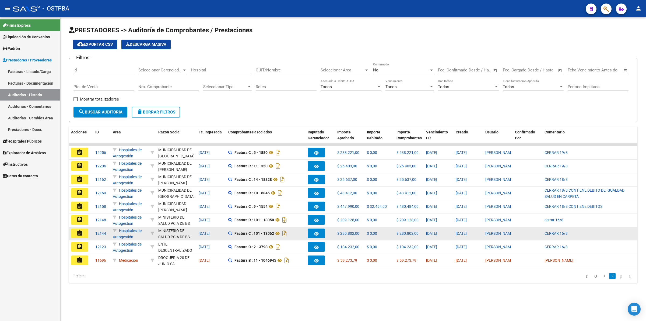
click at [83, 229] on button "assignment" at bounding box center [79, 233] width 17 height 10
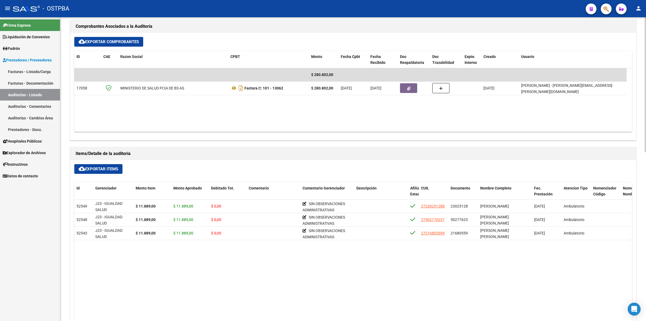
scroll to position [269, 0]
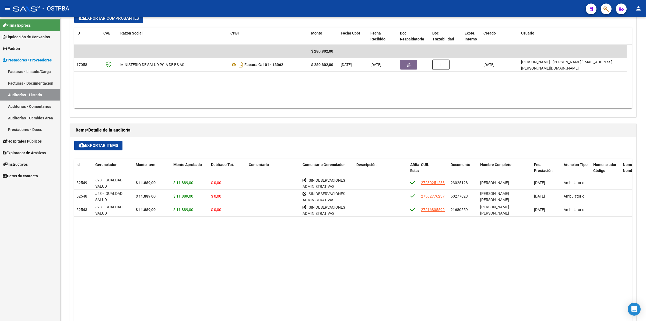
click at [41, 96] on link "Auditorías - Listado" at bounding box center [30, 95] width 60 height 12
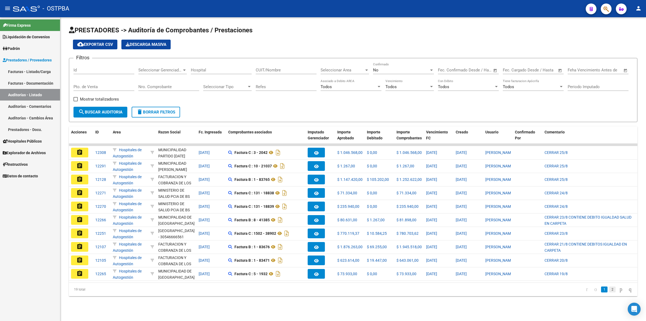
click at [609, 292] on link "2" at bounding box center [612, 289] width 6 height 6
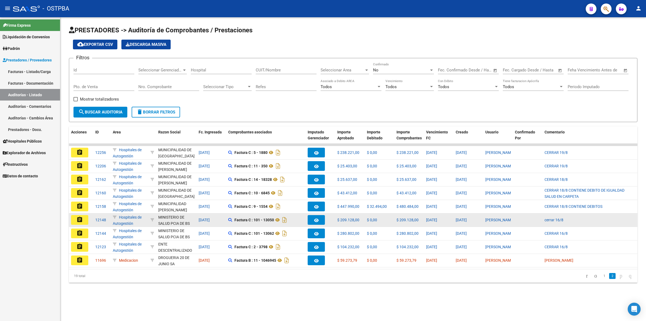
click at [75, 216] on button "assignment" at bounding box center [79, 220] width 17 height 10
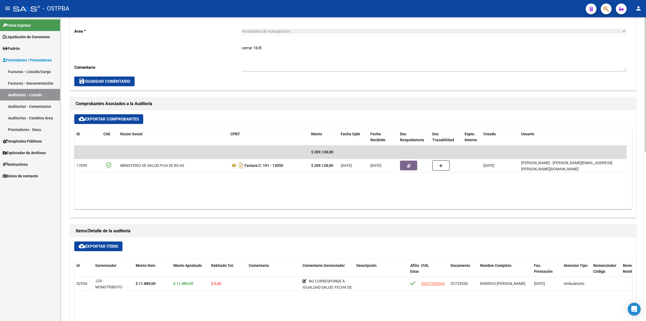
scroll to position [202, 0]
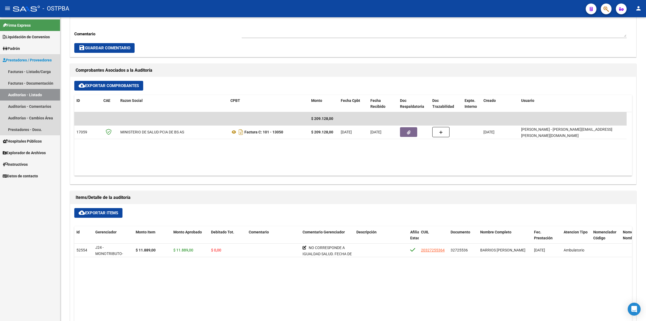
click at [46, 97] on link "Auditorías - Listado" at bounding box center [30, 95] width 60 height 12
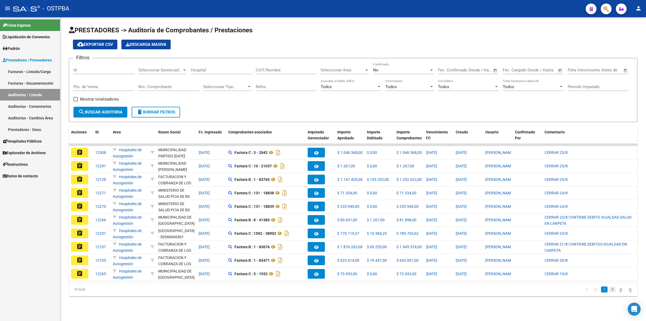
click at [609, 292] on link "2" at bounding box center [612, 289] width 6 height 6
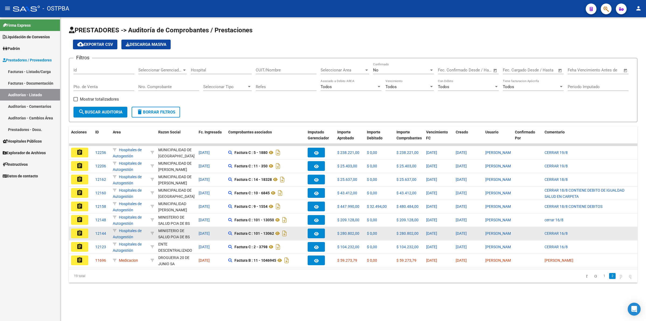
click at [82, 232] on mat-icon "assignment" at bounding box center [79, 233] width 6 height 6
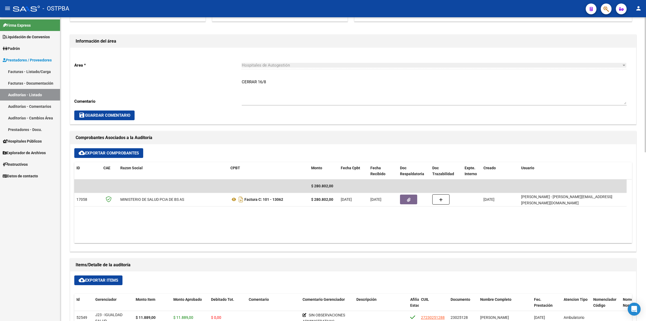
scroll to position [269, 0]
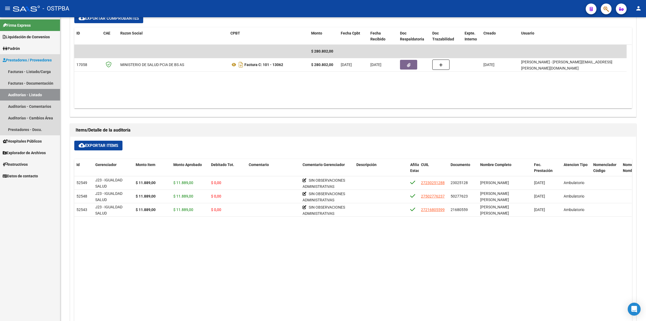
click at [43, 95] on link "Auditorías - Listado" at bounding box center [30, 95] width 60 height 12
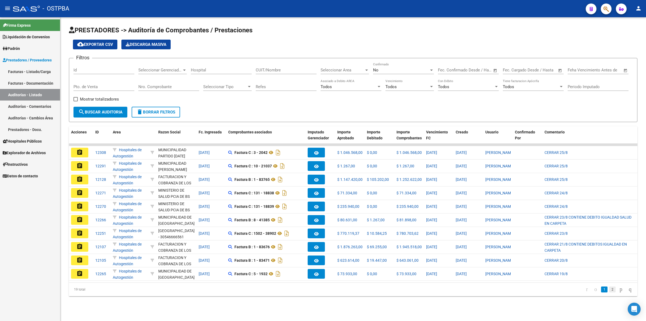
click at [609, 291] on link "2" at bounding box center [612, 289] width 6 height 6
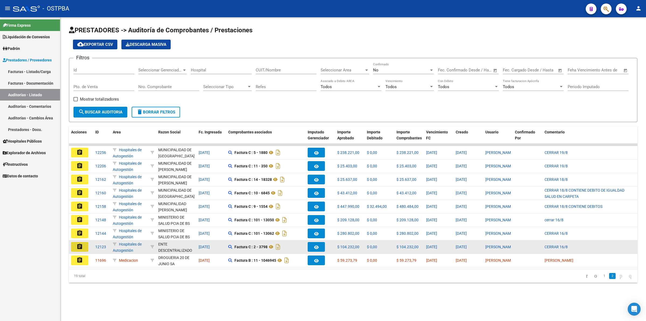
click at [79, 246] on mat-icon "assignment" at bounding box center [79, 246] width 6 height 6
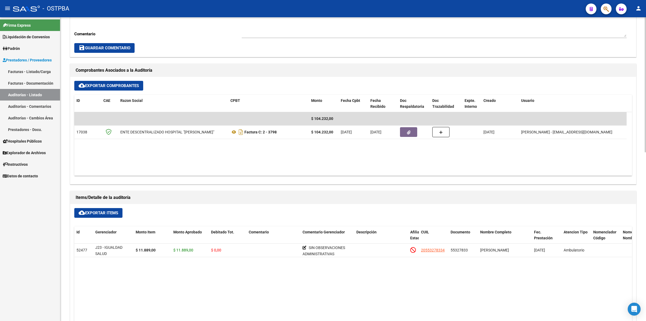
scroll to position [236, 0]
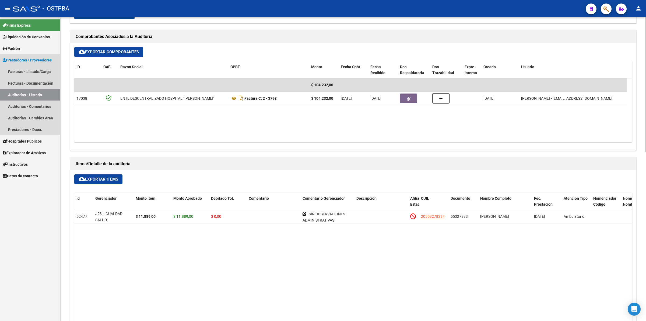
click at [46, 94] on link "Auditorías - Listado" at bounding box center [30, 95] width 60 height 12
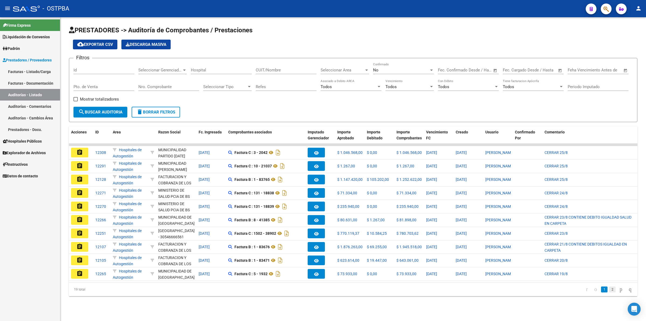
click at [609, 292] on link "2" at bounding box center [612, 289] width 6 height 6
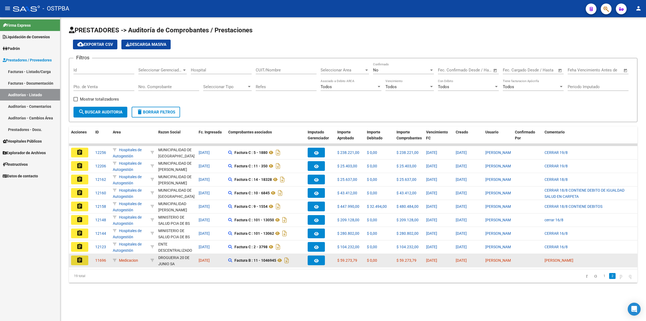
click at [82, 259] on mat-icon "assignment" at bounding box center [79, 260] width 6 height 6
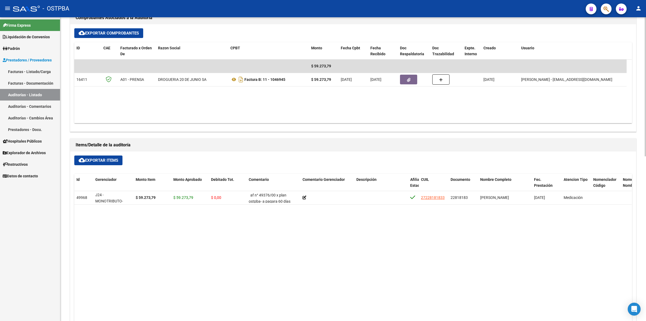
scroll to position [236, 0]
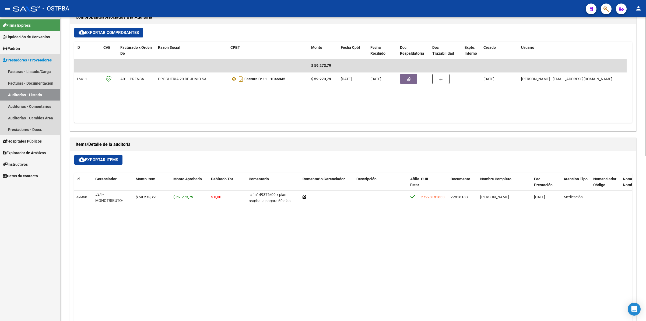
click at [46, 91] on link "Auditorías - Listado" at bounding box center [30, 95] width 60 height 12
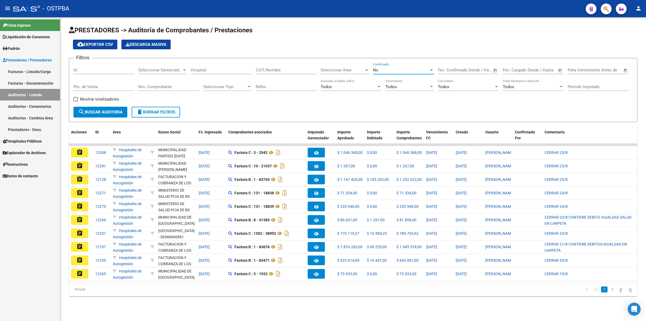
click at [430, 69] on div at bounding box center [431, 69] width 3 height 1
click at [386, 60] on span "Si" at bounding box center [403, 57] width 61 height 12
click at [103, 112] on span "search Buscar Auditoria" at bounding box center [100, 112] width 44 height 5
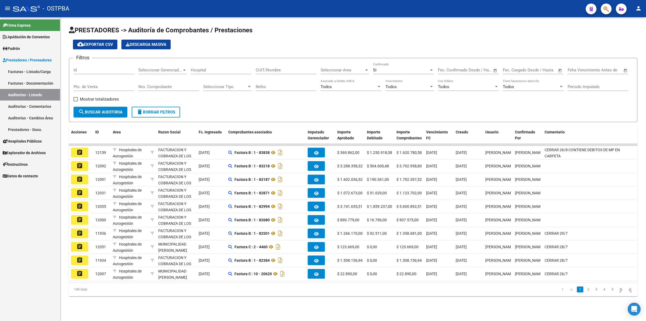
drag, startPoint x: 393, startPoint y: 61, endPoint x: 392, endPoint y: 66, distance: 5.4
click at [392, 64] on form "Filtros Id Seleccionar Gerenciador Seleccionar Gerenciador Hospital CUIT/Nombre…" at bounding box center [353, 90] width 569 height 64
click at [392, 66] on div "Si Confirmado" at bounding box center [403, 68] width 61 height 12
click at [400, 60] on span "Todos" at bounding box center [403, 57] width 61 height 12
click at [344, 66] on div "Seleccionar Area Seleccionar Area" at bounding box center [345, 68] width 48 height 12
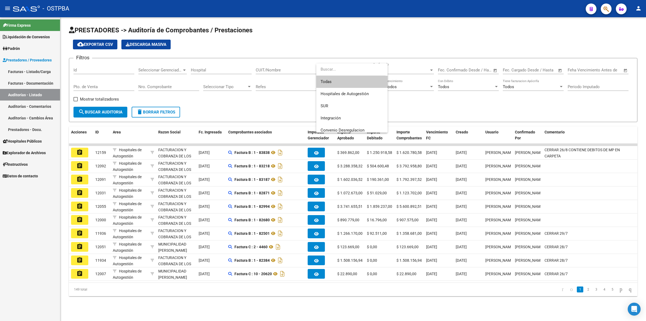
click at [339, 85] on span "Todas" at bounding box center [352, 82] width 63 height 12
click at [90, 115] on button "search Buscar Auditoria" at bounding box center [101, 112] width 54 height 11
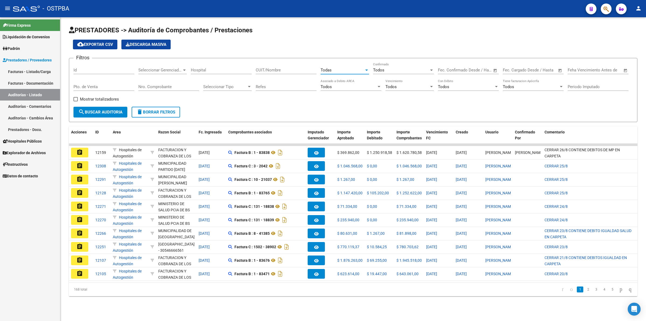
click at [356, 69] on div "Todas" at bounding box center [343, 70] width 44 height 5
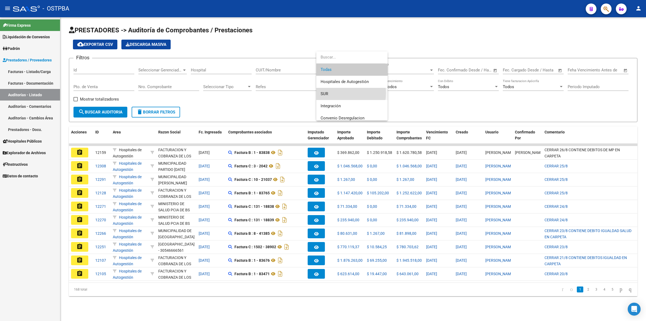
click at [340, 93] on span "SUR" at bounding box center [352, 94] width 63 height 12
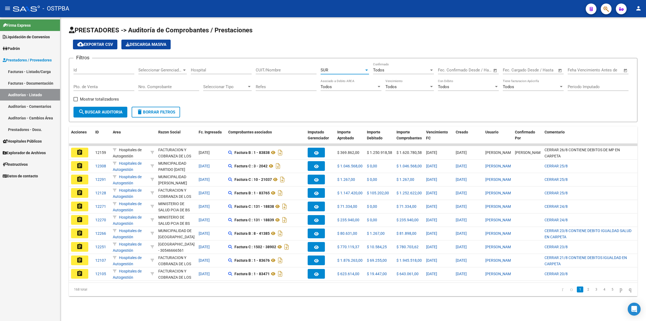
click at [98, 110] on span "search Buscar Auditoria" at bounding box center [100, 112] width 44 height 5
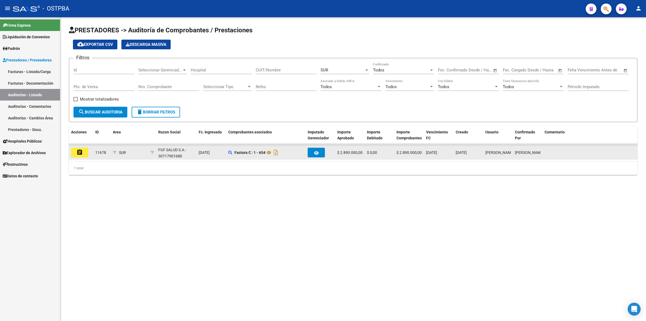
click at [79, 154] on mat-icon "assignment" at bounding box center [79, 152] width 6 height 6
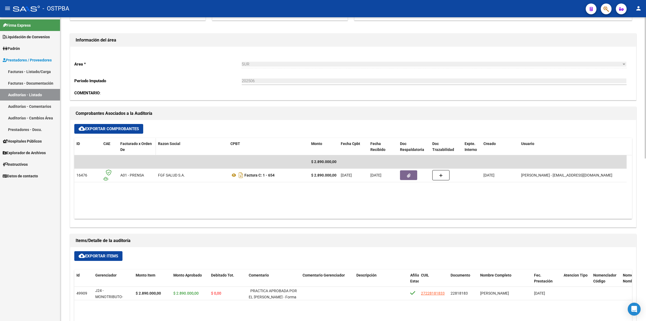
scroll to position [101, 0]
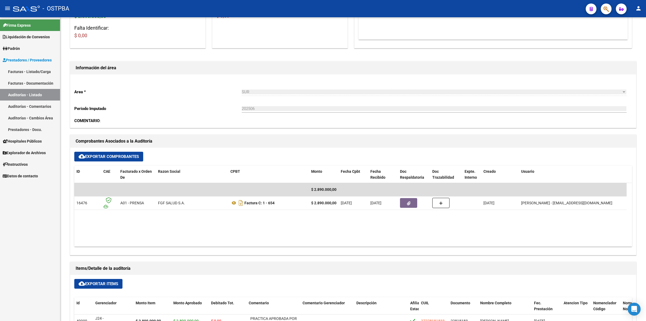
click at [46, 92] on link "Auditorías - Listado" at bounding box center [30, 95] width 60 height 12
